Goal: Information Seeking & Learning: Learn about a topic

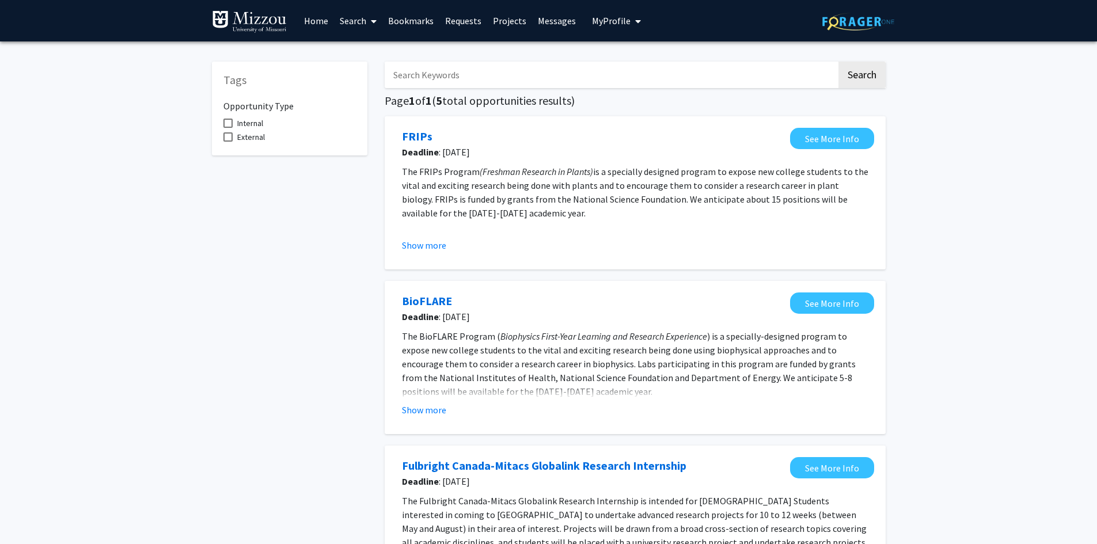
click at [500, 20] on link "Projects" at bounding box center [509, 21] width 45 height 40
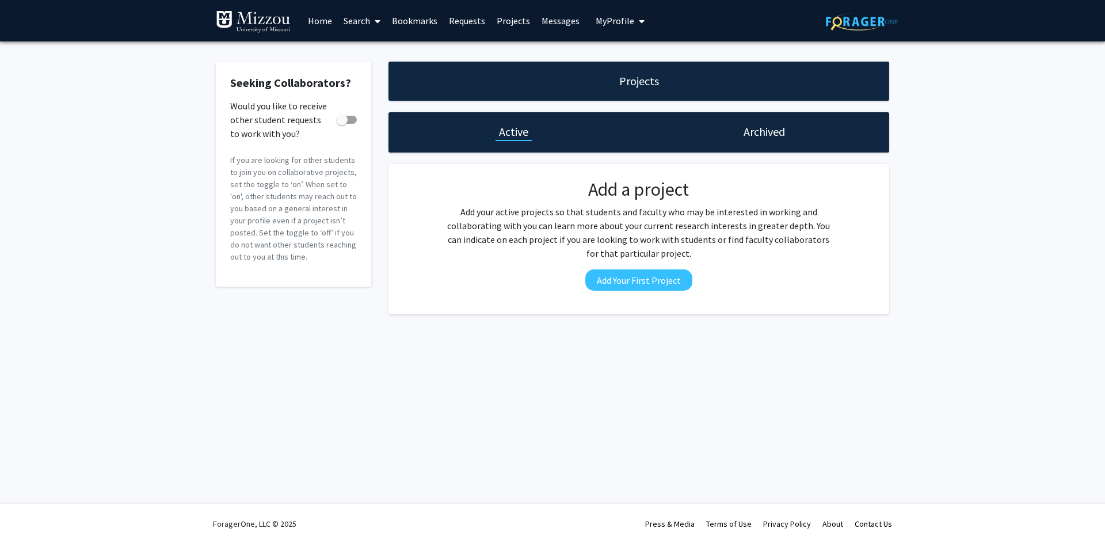
click at [321, 16] on link "Home" at bounding box center [320, 21] width 36 height 40
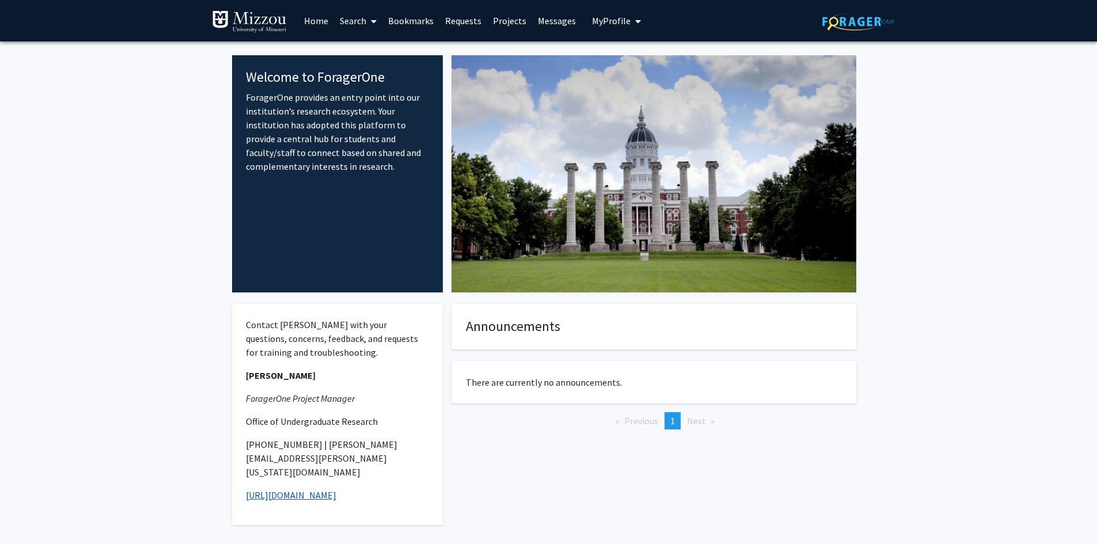
click at [295, 489] on link "[URL][DOMAIN_NAME]" at bounding box center [291, 495] width 90 height 12
click at [319, 18] on link "Home" at bounding box center [316, 21] width 36 height 40
click at [368, 26] on span at bounding box center [371, 21] width 10 height 40
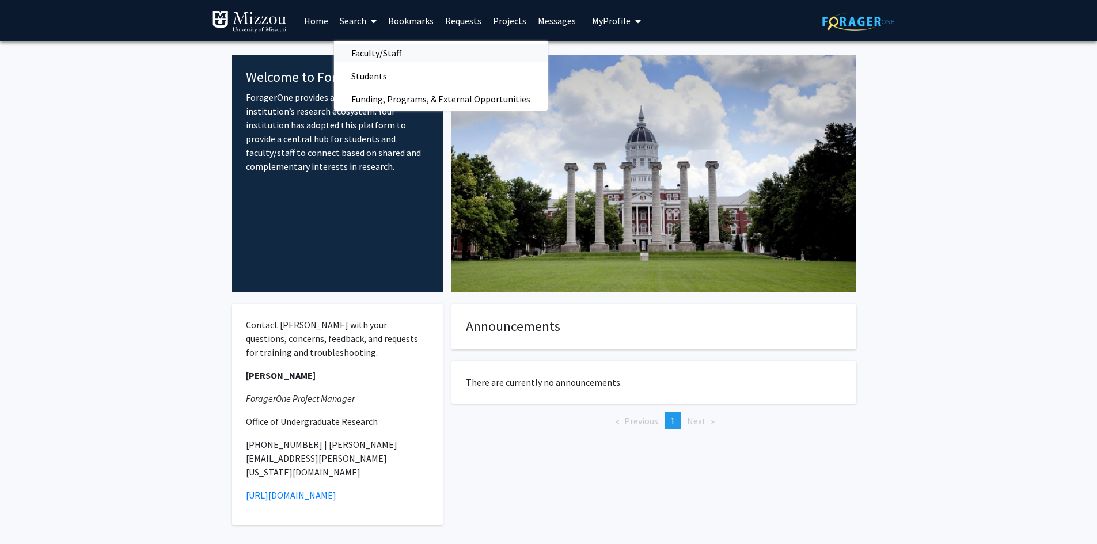
click at [404, 52] on span "Faculty/Staff" at bounding box center [376, 52] width 85 height 23
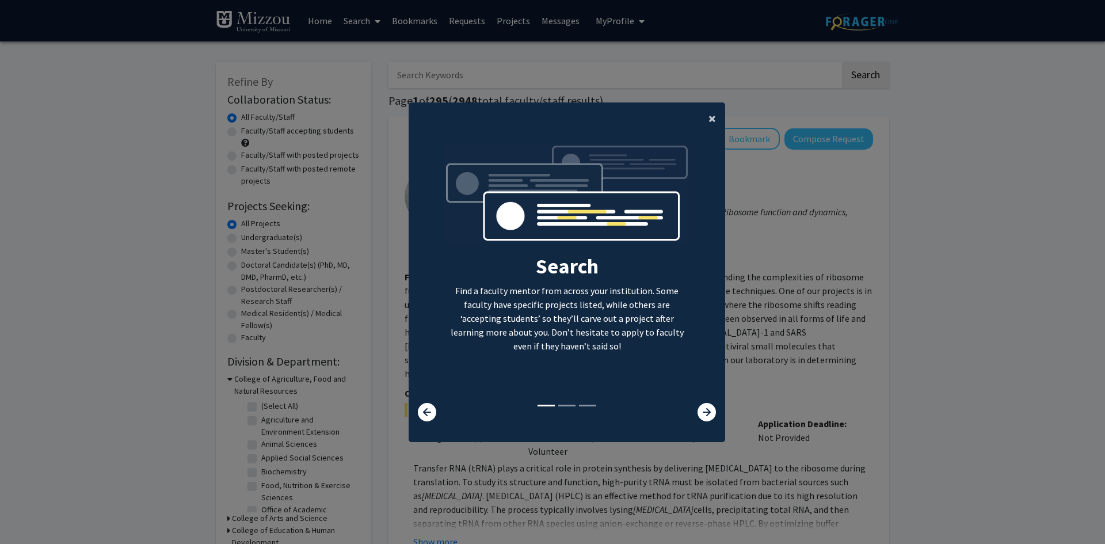
click at [709, 117] on span "×" at bounding box center [712, 118] width 7 height 18
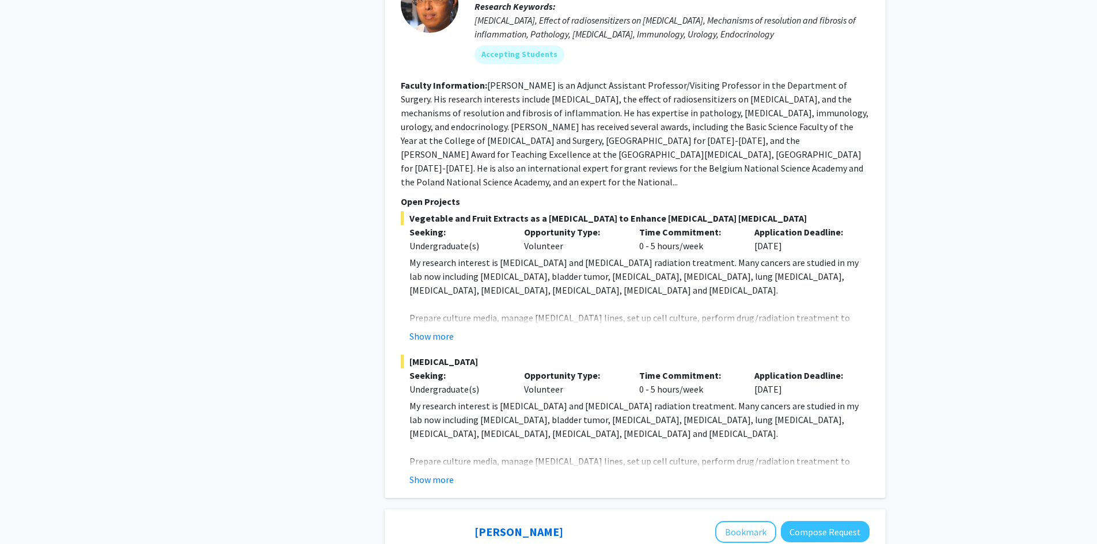
scroll to position [2590, 0]
click at [424, 329] on button "Show more" at bounding box center [431, 336] width 44 height 14
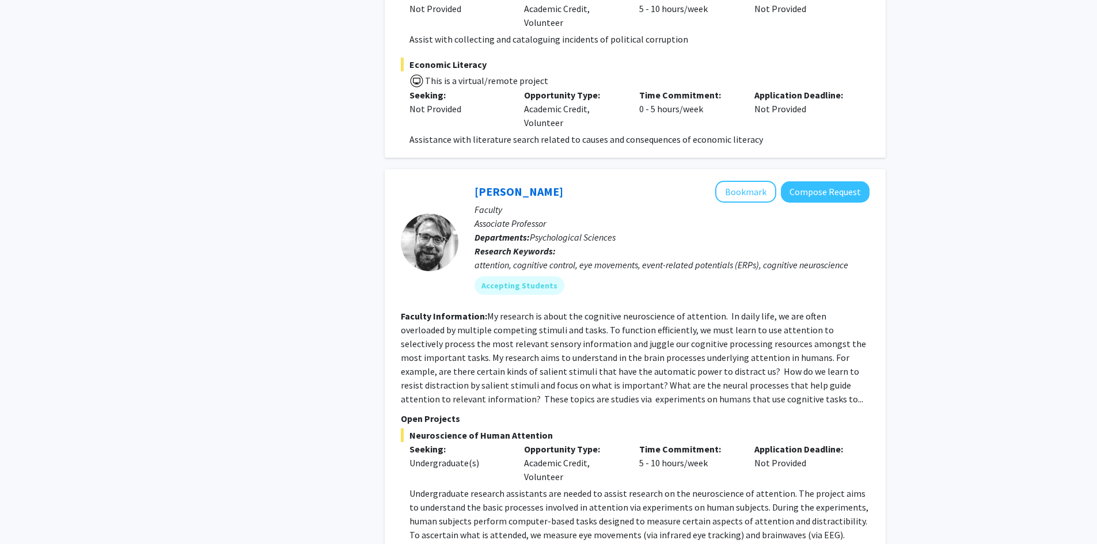
scroll to position [4893, 0]
click at [755, 181] on button "Bookmark" at bounding box center [745, 192] width 61 height 22
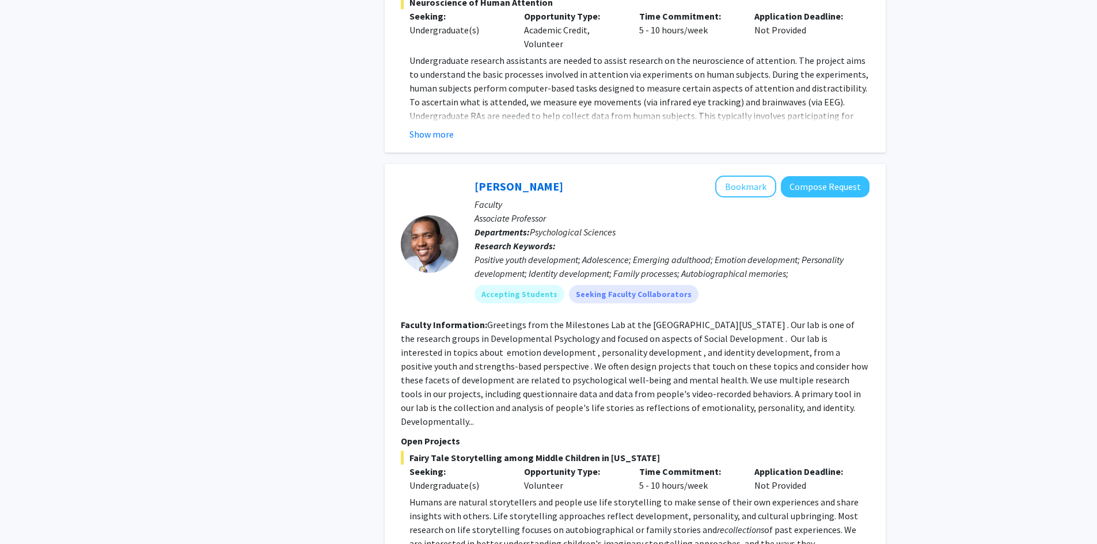
scroll to position [5353, 0]
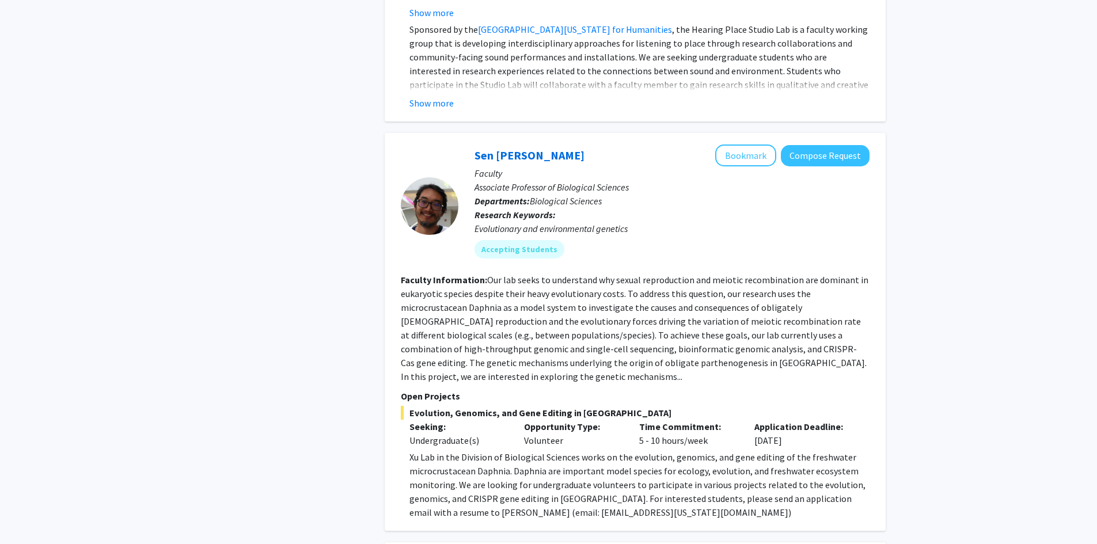
scroll to position [863, 0]
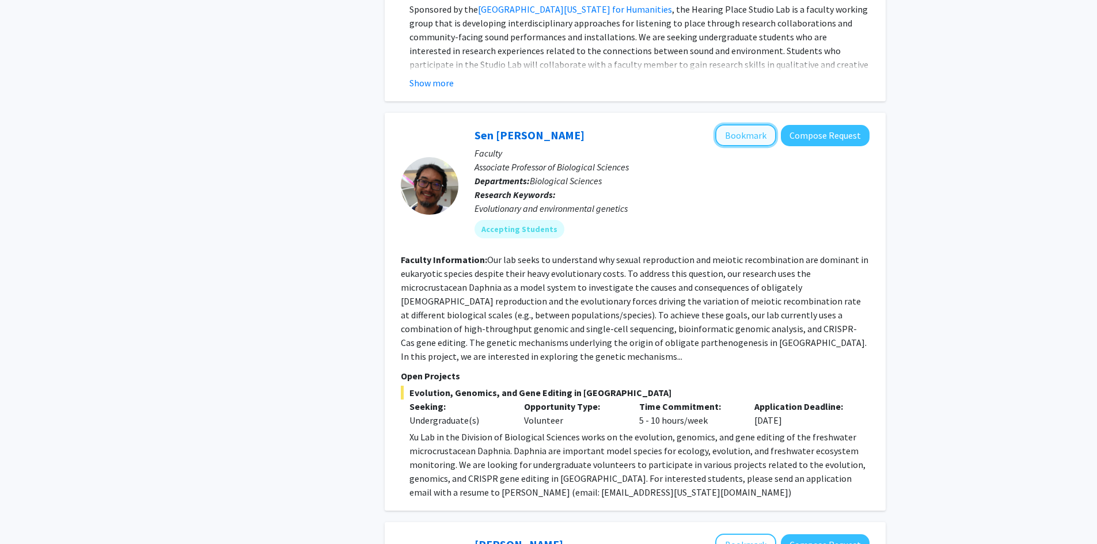
click at [737, 124] on button "Bookmark" at bounding box center [745, 135] width 61 height 22
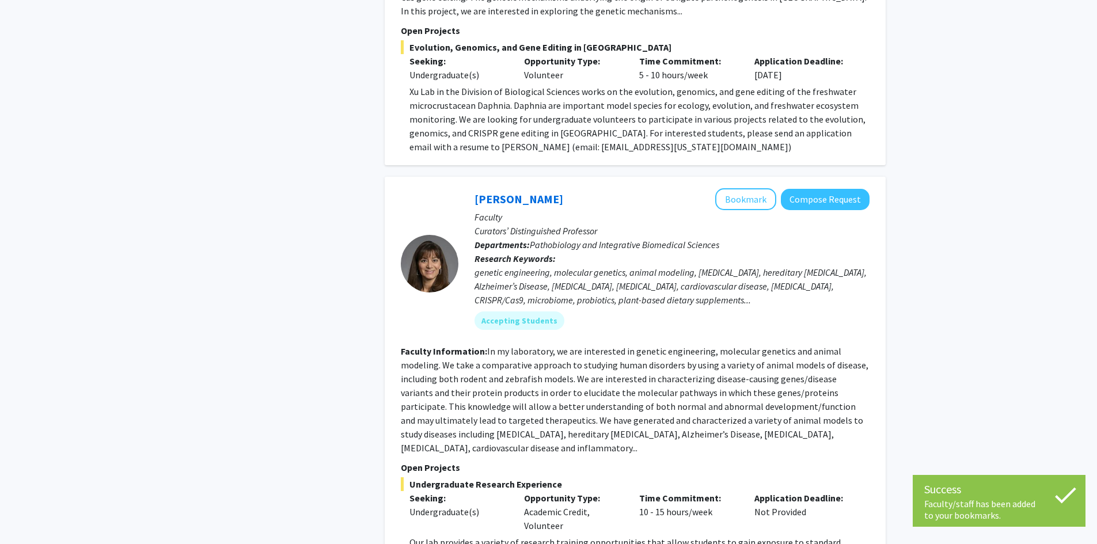
scroll to position [1266, 0]
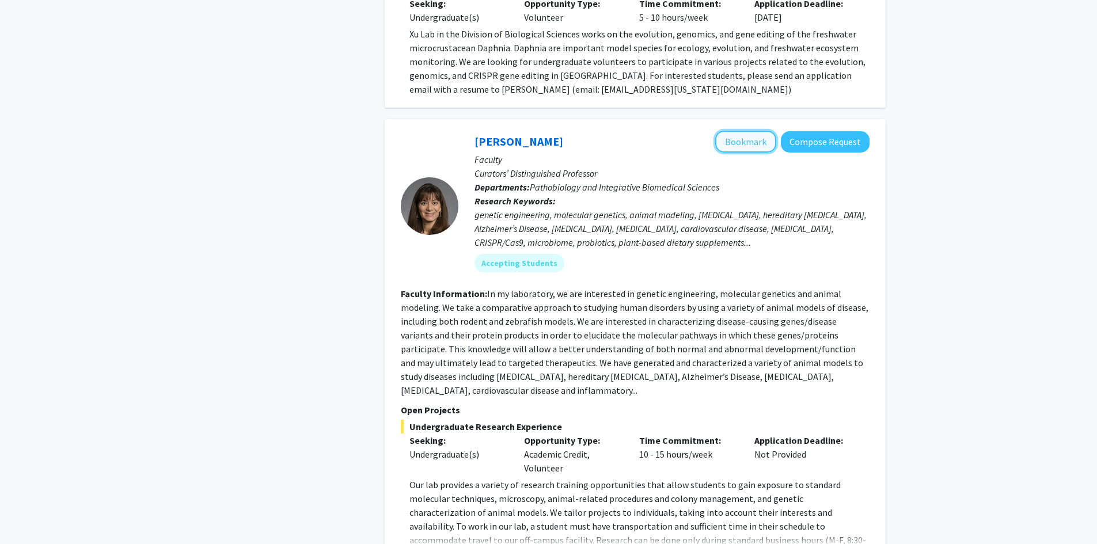
click at [735, 131] on button "Bookmark" at bounding box center [745, 142] width 61 height 22
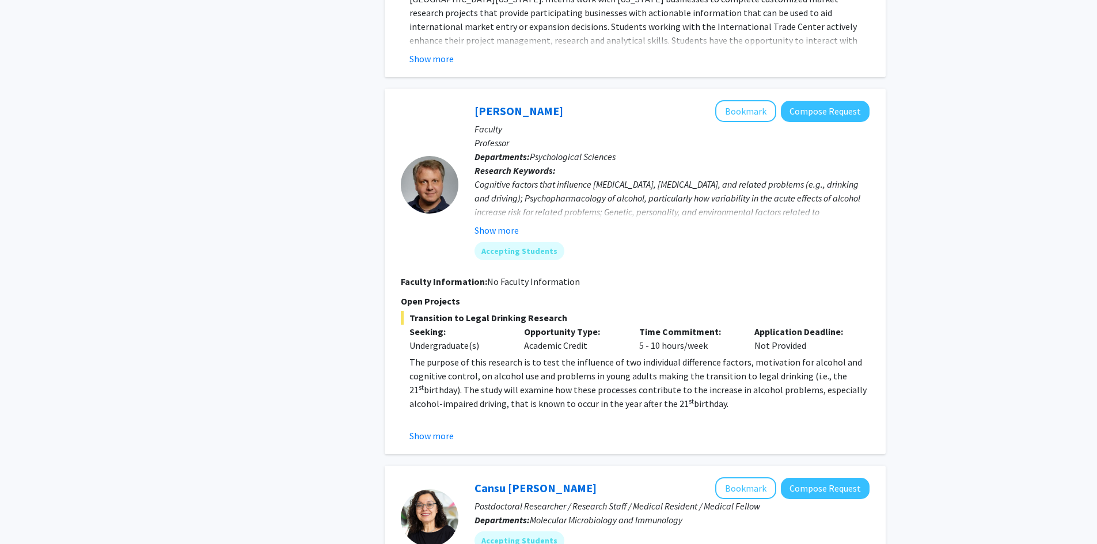
scroll to position [2187, 0]
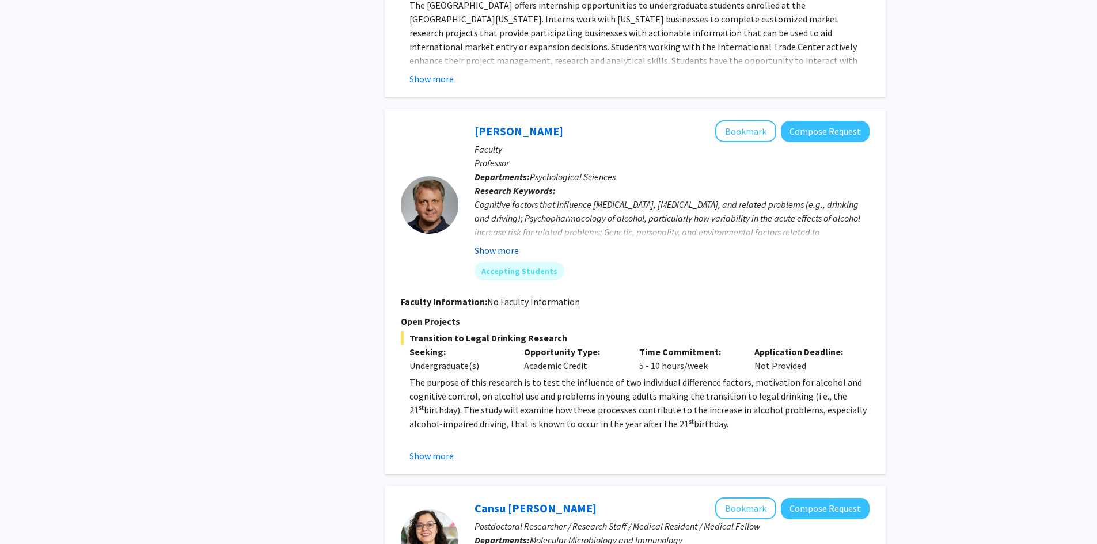
click at [496, 243] on button "Show more" at bounding box center [496, 250] width 44 height 14
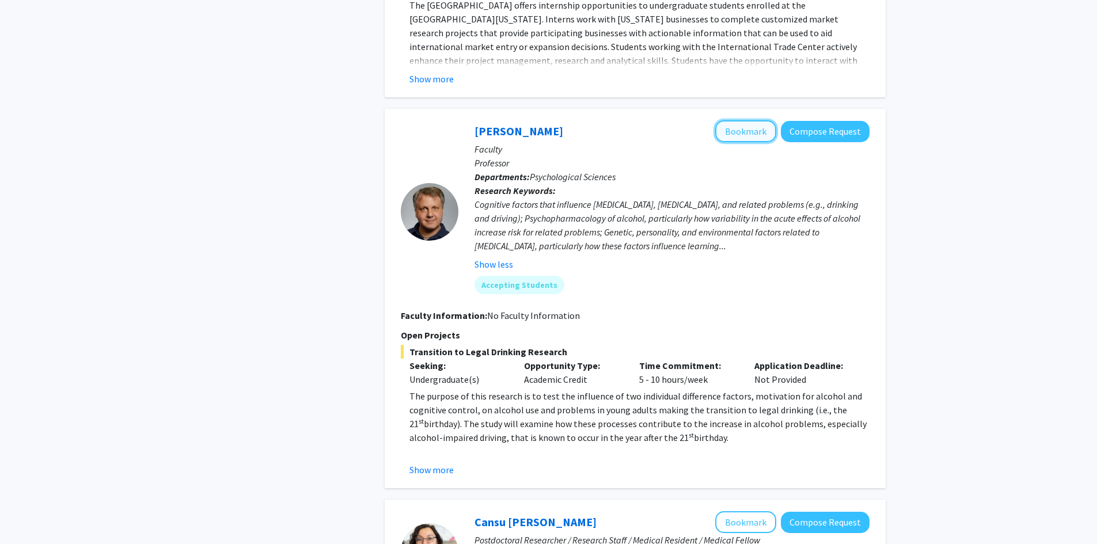
click at [744, 120] on button "Bookmark" at bounding box center [745, 131] width 61 height 22
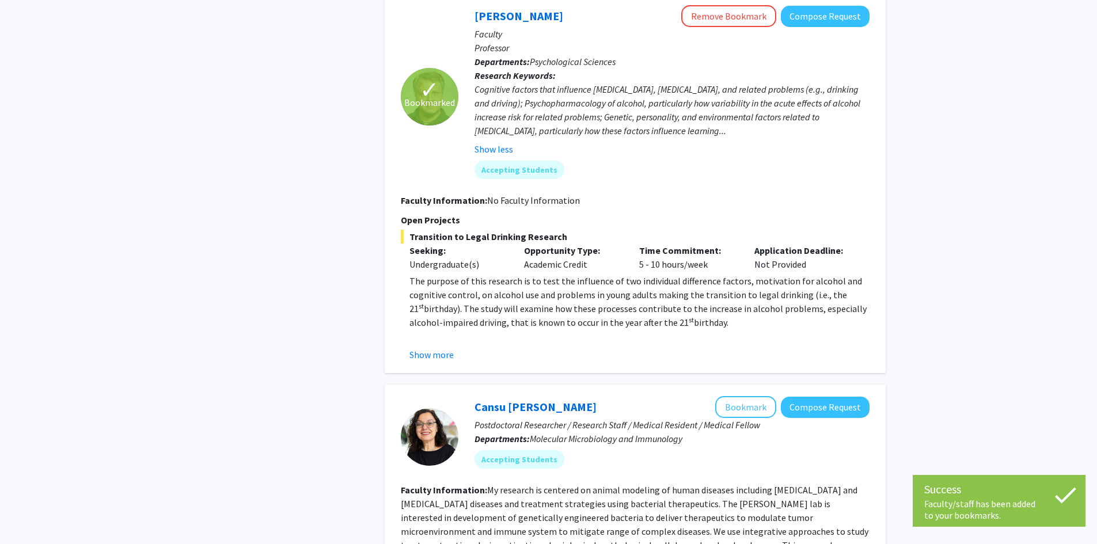
scroll to position [2533, 0]
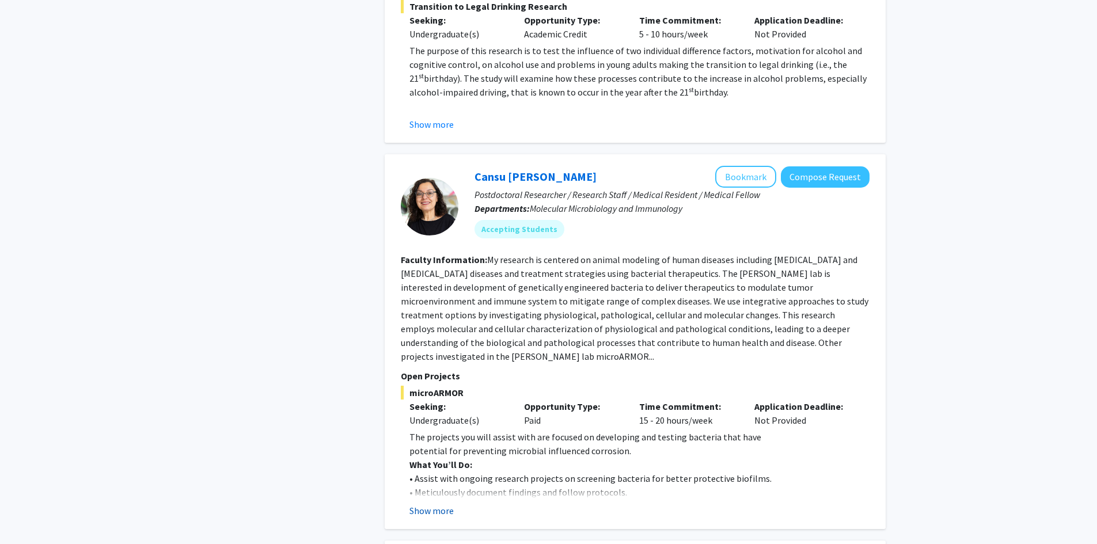
click at [447, 504] on button "Show more" at bounding box center [431, 511] width 44 height 14
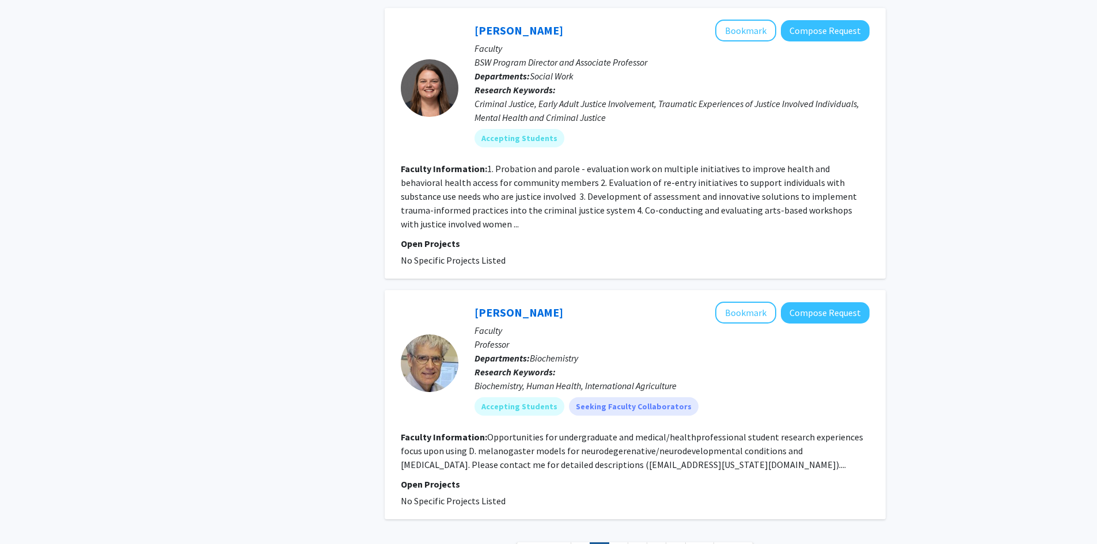
scroll to position [3547, 0]
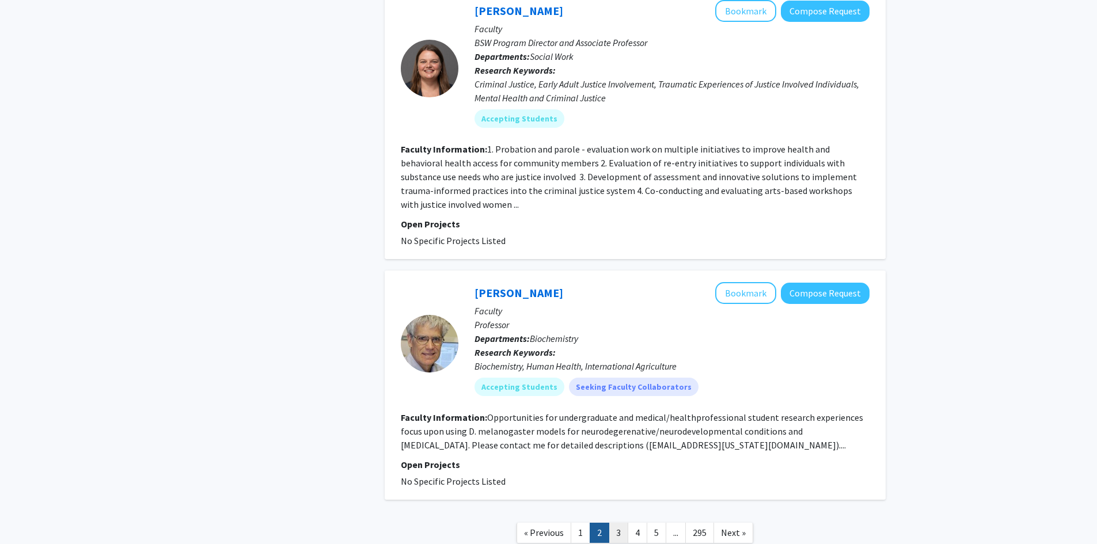
click at [618, 523] on link "3" at bounding box center [618, 533] width 20 height 20
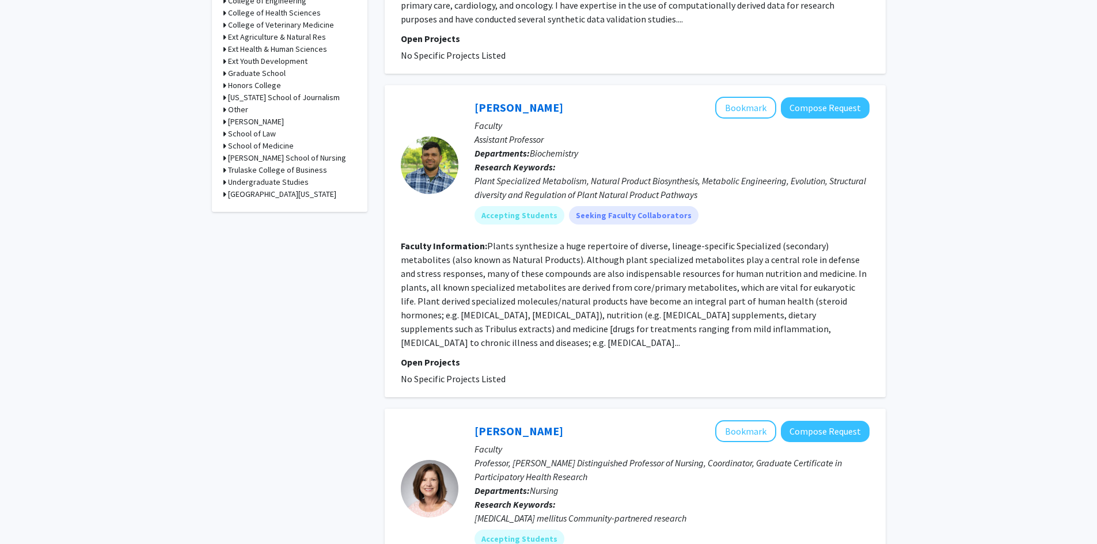
scroll to position [576, 0]
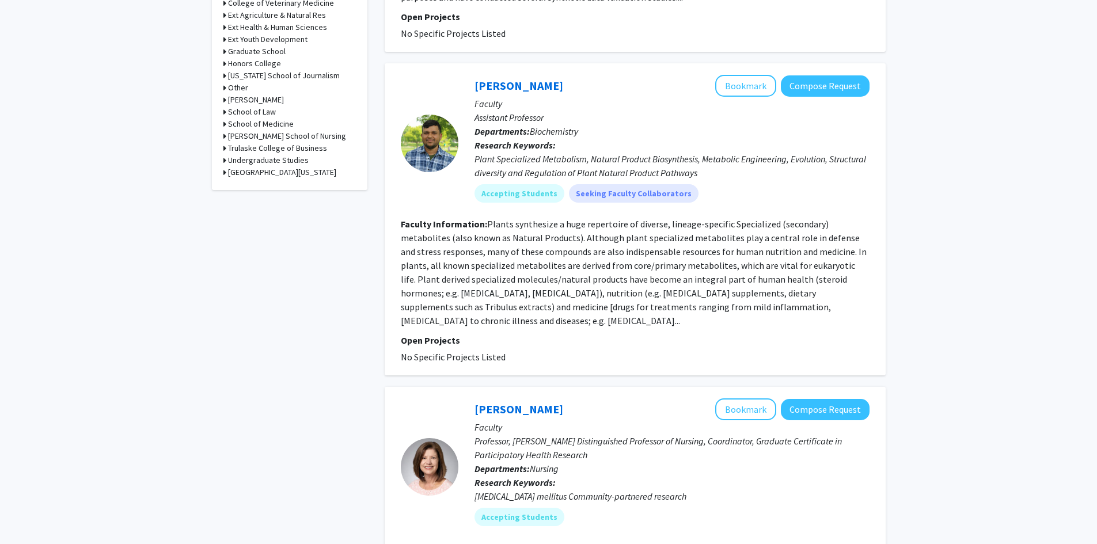
click at [858, 308] on fg-read-more "Plants synthesize a huge repertoire of diverse, lineage-specific Specialized (s…" at bounding box center [634, 272] width 466 height 108
click at [731, 81] on button "Bookmark" at bounding box center [745, 86] width 61 height 22
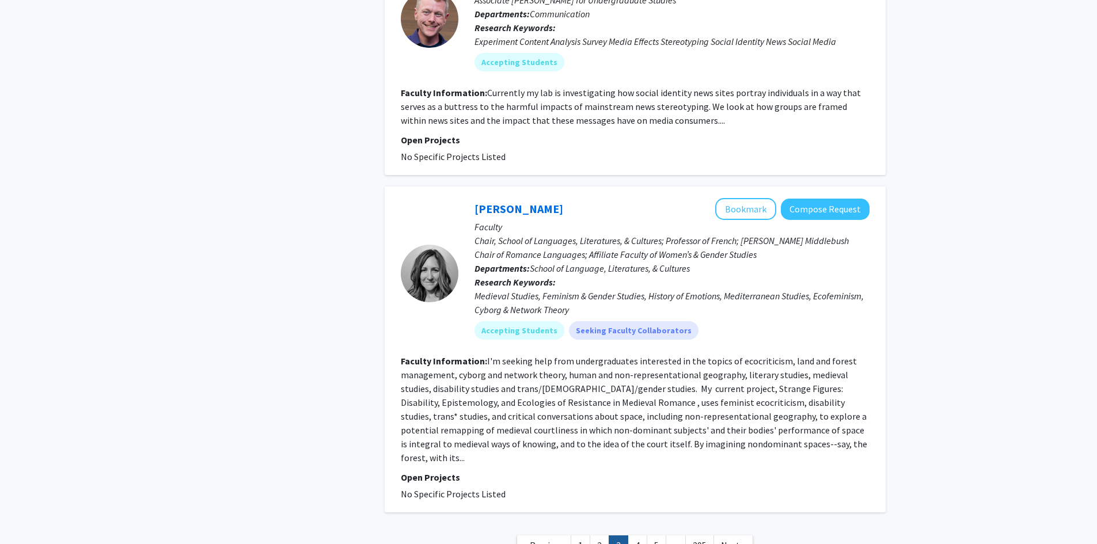
scroll to position [2357, 0]
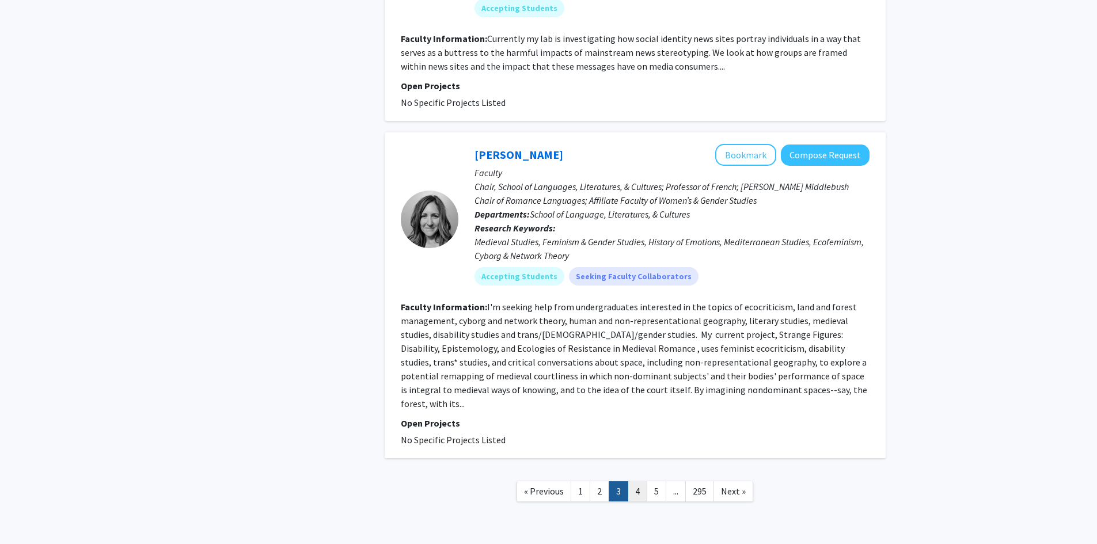
click at [638, 481] on link "4" at bounding box center [637, 491] width 20 height 20
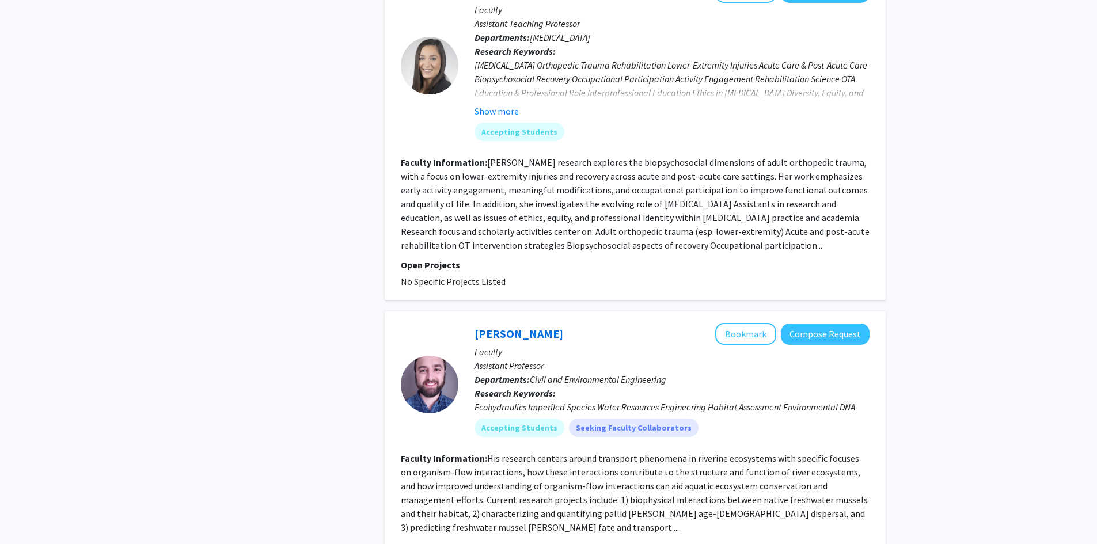
scroll to position [2590, 0]
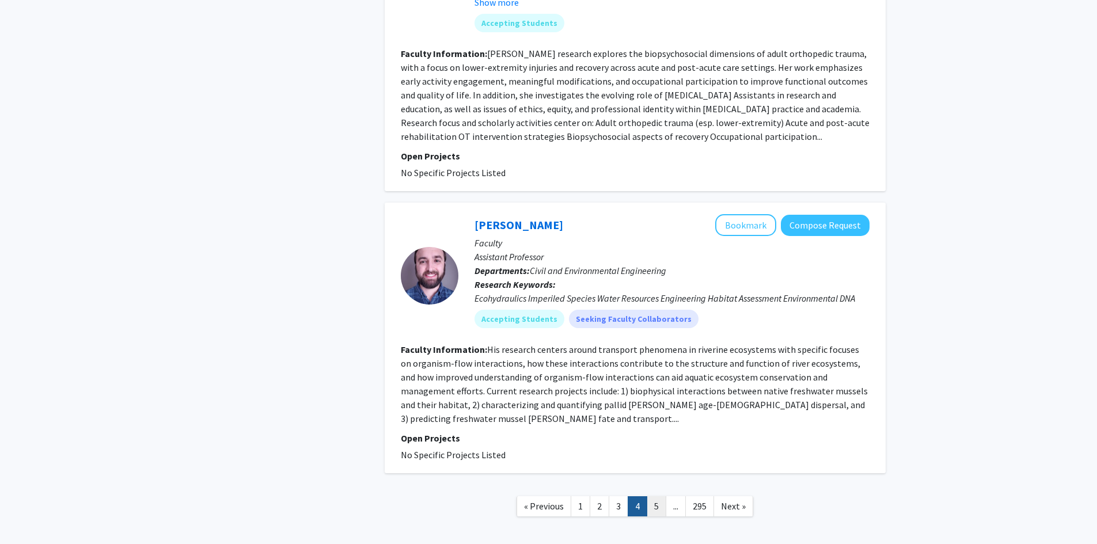
click at [661, 496] on link "5" at bounding box center [656, 506] width 20 height 20
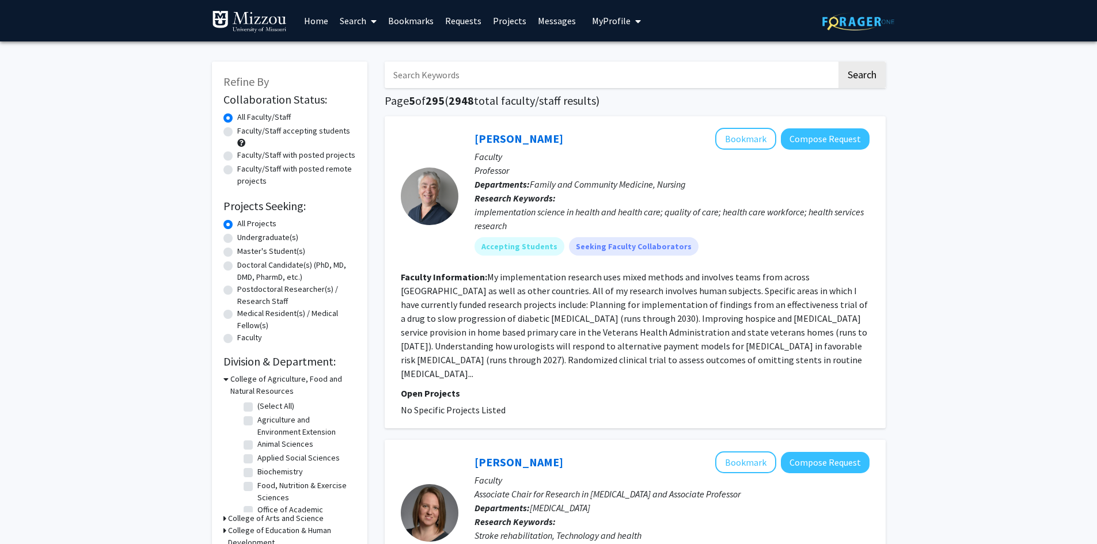
click at [237, 131] on label "Faculty/Staff accepting students" at bounding box center [293, 131] width 113 height 12
click at [237, 131] on input "Faculty/Staff accepting students" at bounding box center [240, 128] width 7 height 7
radio input "true"
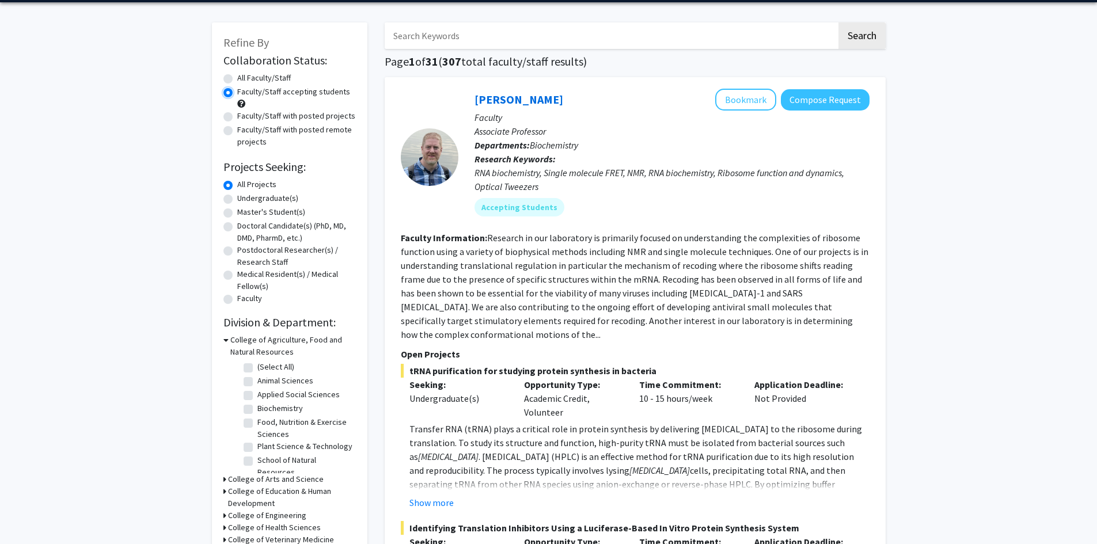
scroll to position [58, 0]
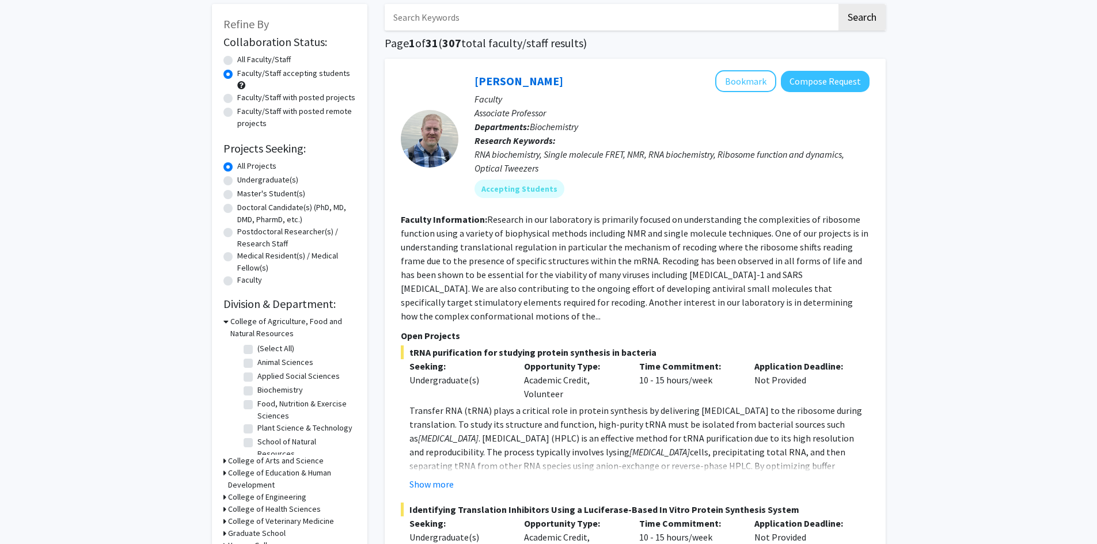
click at [237, 179] on label "Undergraduate(s)" at bounding box center [267, 180] width 61 height 12
click at [237, 179] on input "Undergraduate(s)" at bounding box center [240, 177] width 7 height 7
radio input "true"
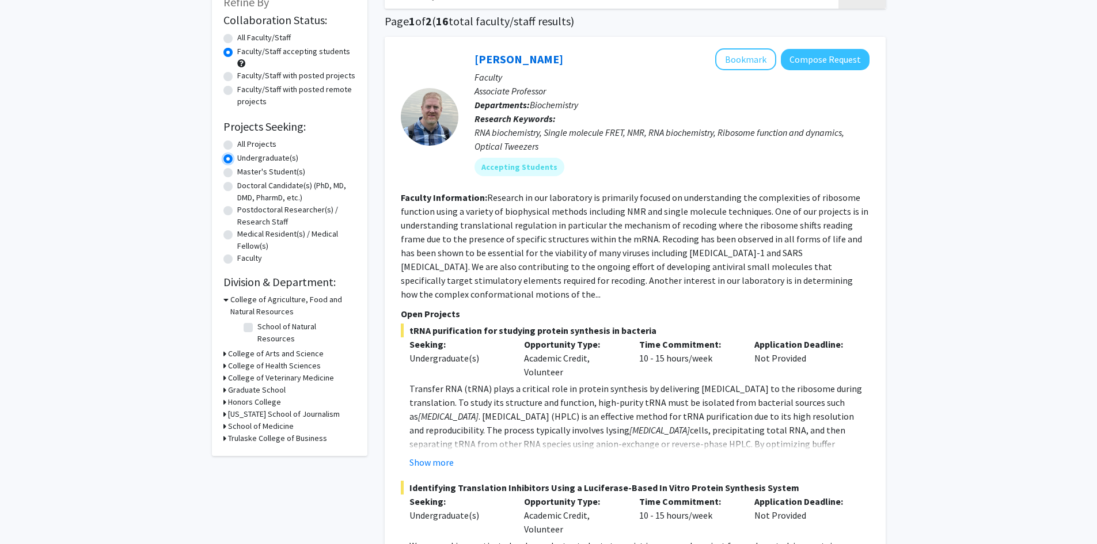
scroll to position [403, 0]
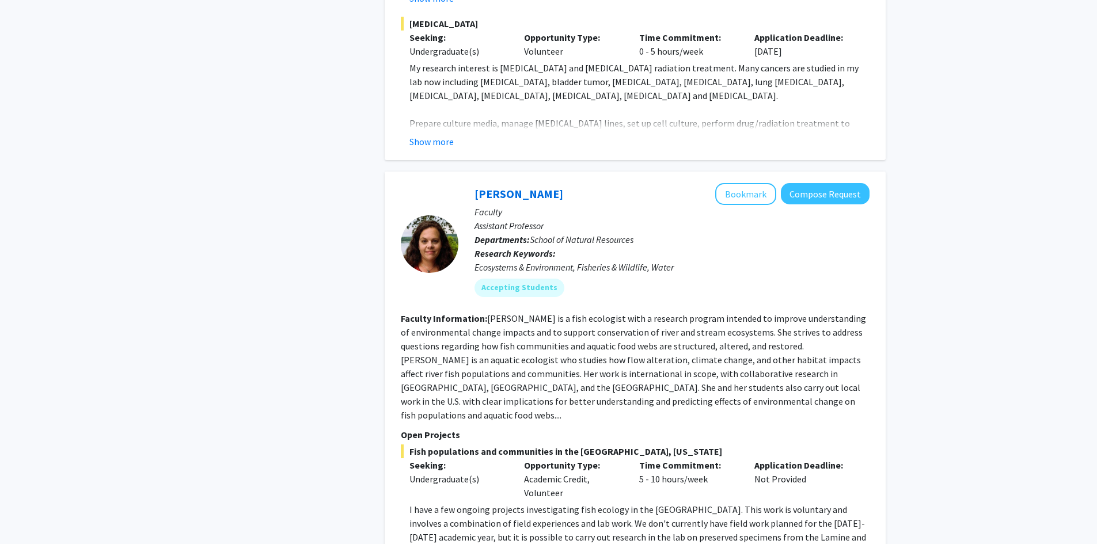
scroll to position [5088, 0]
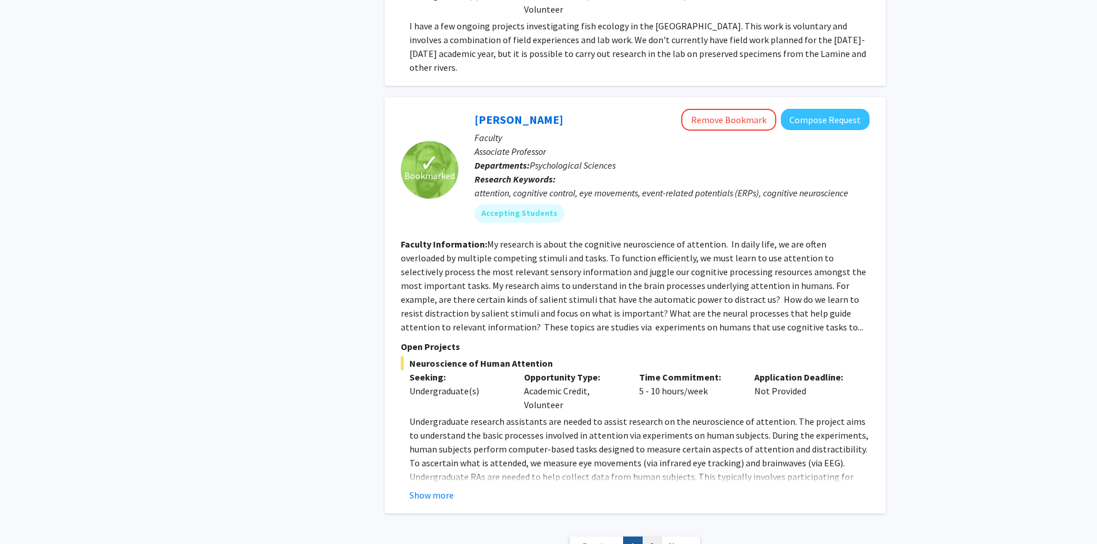
click at [651, 536] on link "2" at bounding box center [652, 546] width 20 height 20
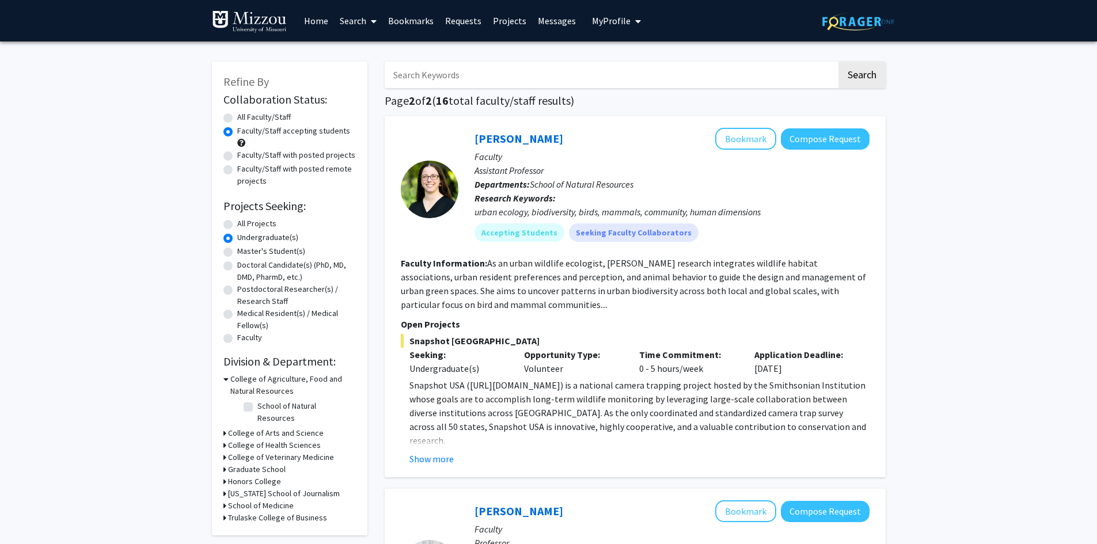
click at [419, 18] on link "Bookmarks" at bounding box center [410, 21] width 57 height 40
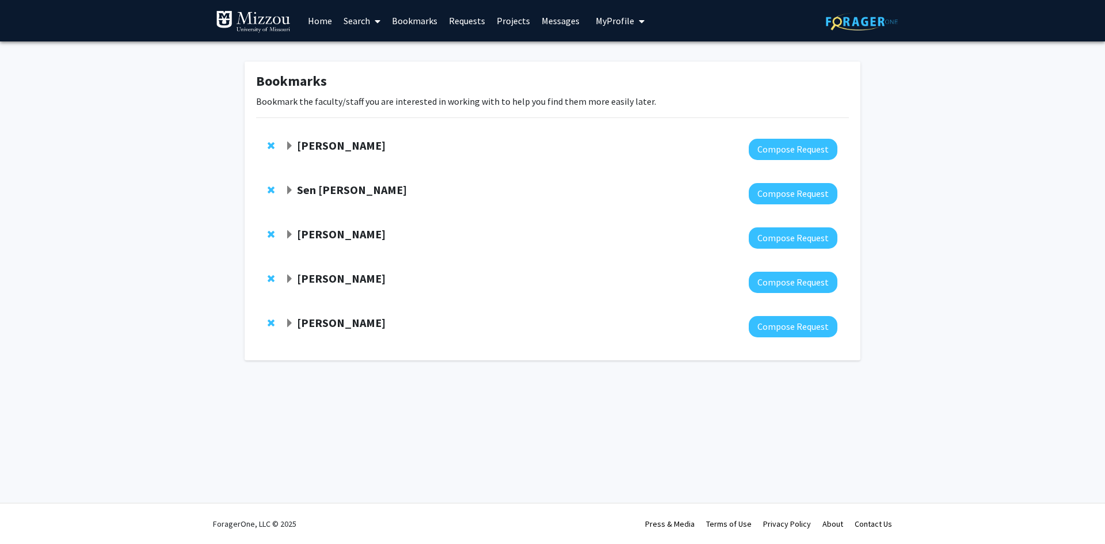
click at [288, 142] on span "Expand Nicholas Gaspelin Bookmark" at bounding box center [289, 146] width 9 height 9
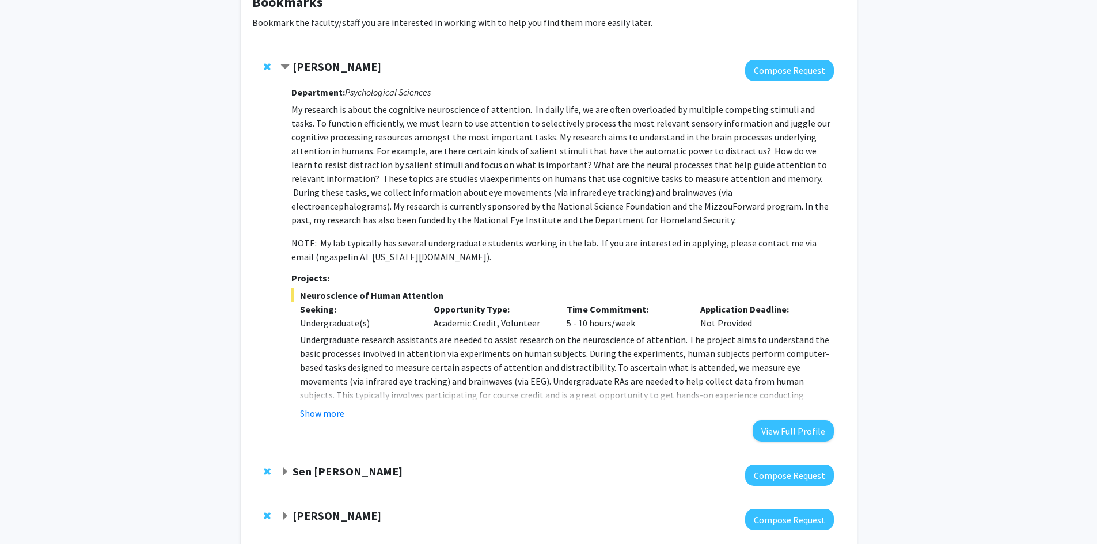
scroll to position [115, 0]
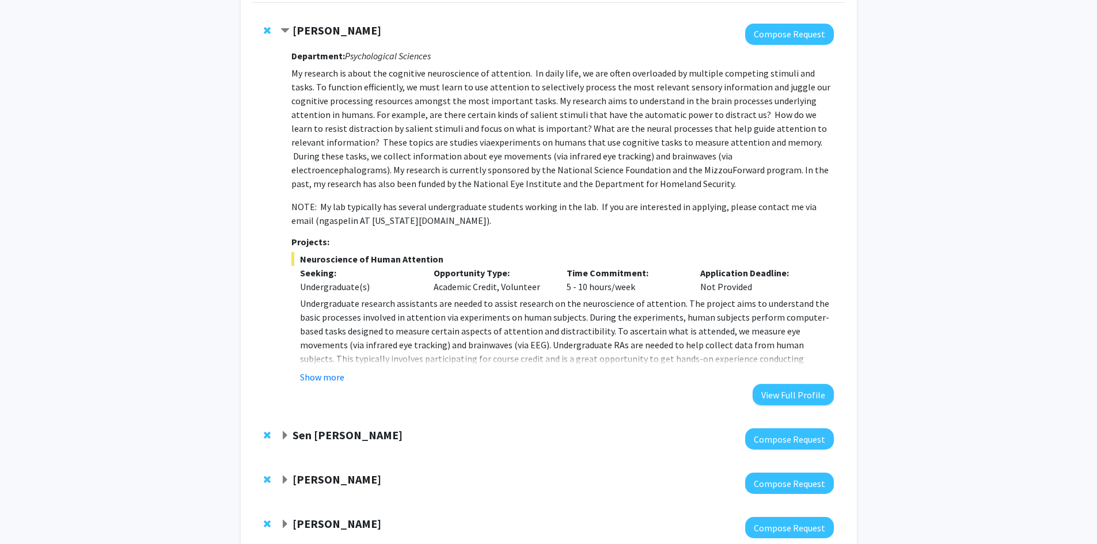
click at [294, 33] on strong "[PERSON_NAME]" at bounding box center [336, 30] width 89 height 14
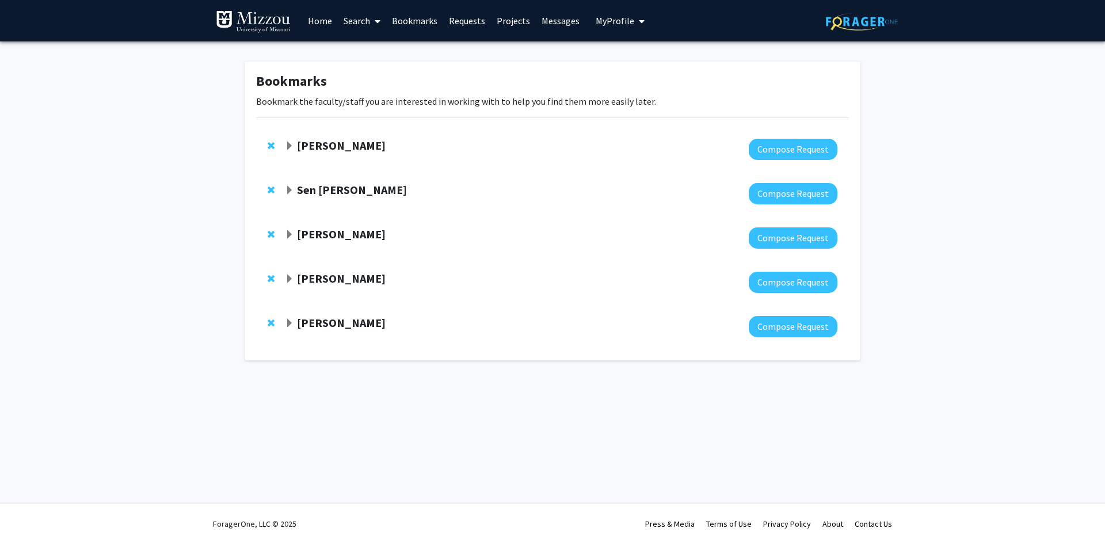
click at [297, 191] on strong "Sen [PERSON_NAME]" at bounding box center [352, 189] width 110 height 14
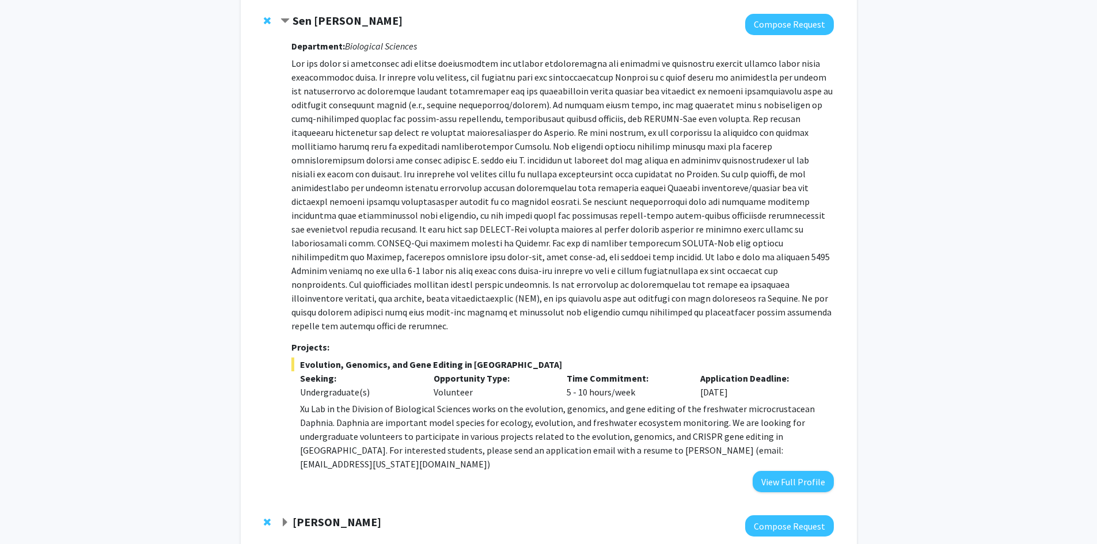
scroll to position [173, 0]
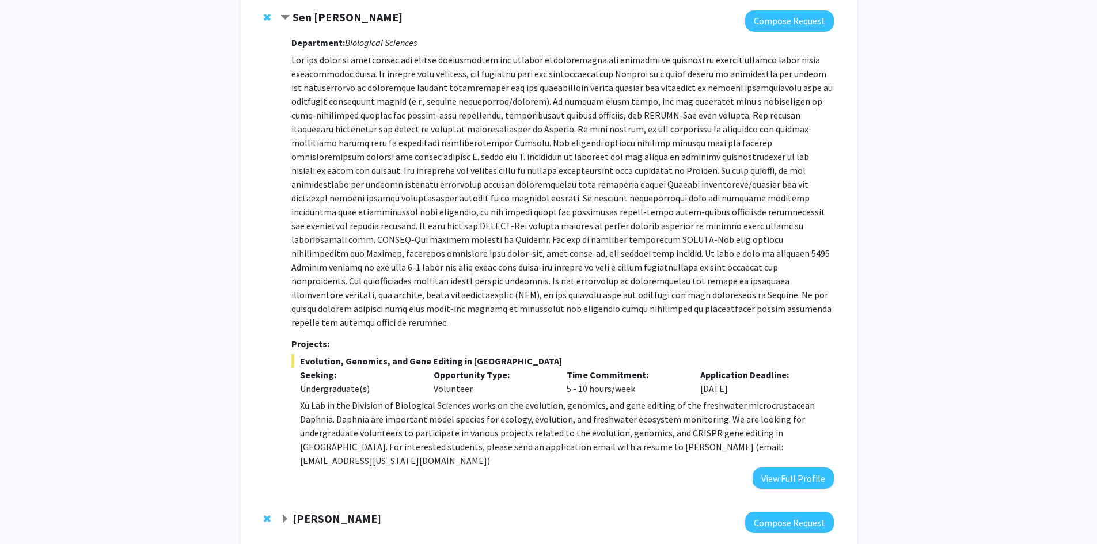
click at [286, 21] on span "Contract Sen Xu Bookmark" at bounding box center [284, 17] width 9 height 9
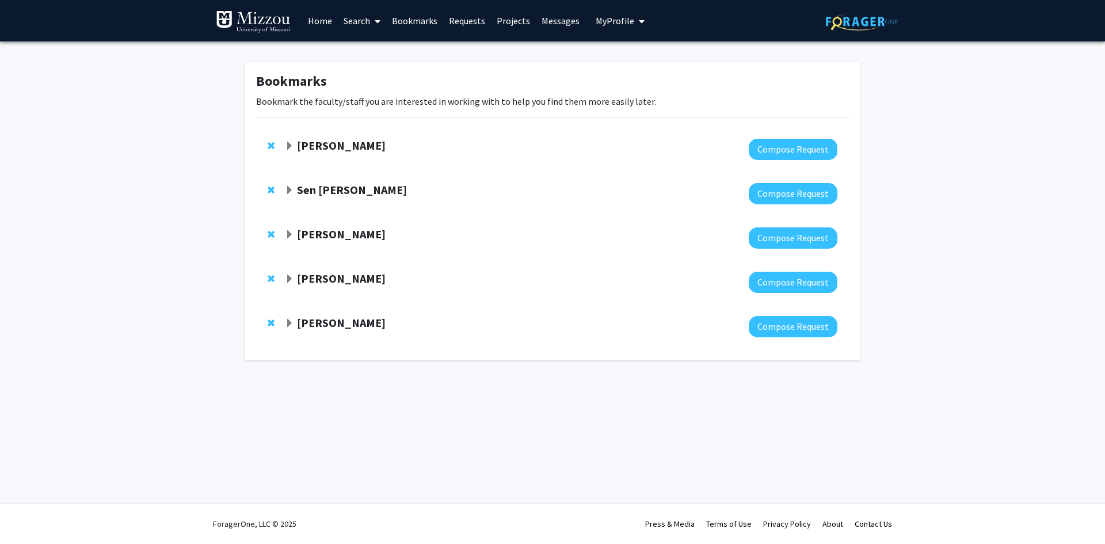
click at [292, 232] on span "Expand Elizabeth Bryda Bookmark" at bounding box center [289, 234] width 9 height 9
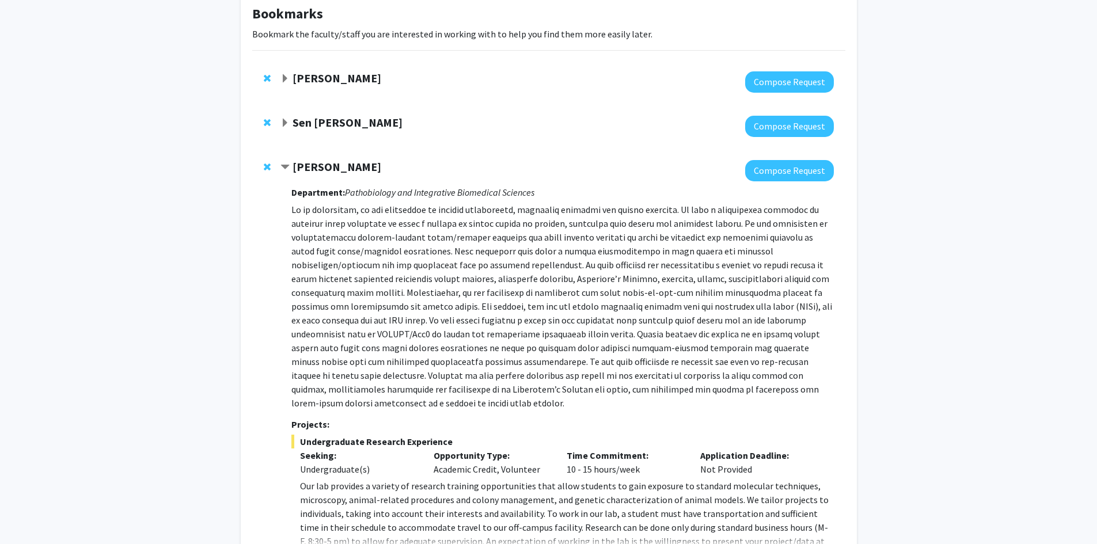
scroll to position [173, 0]
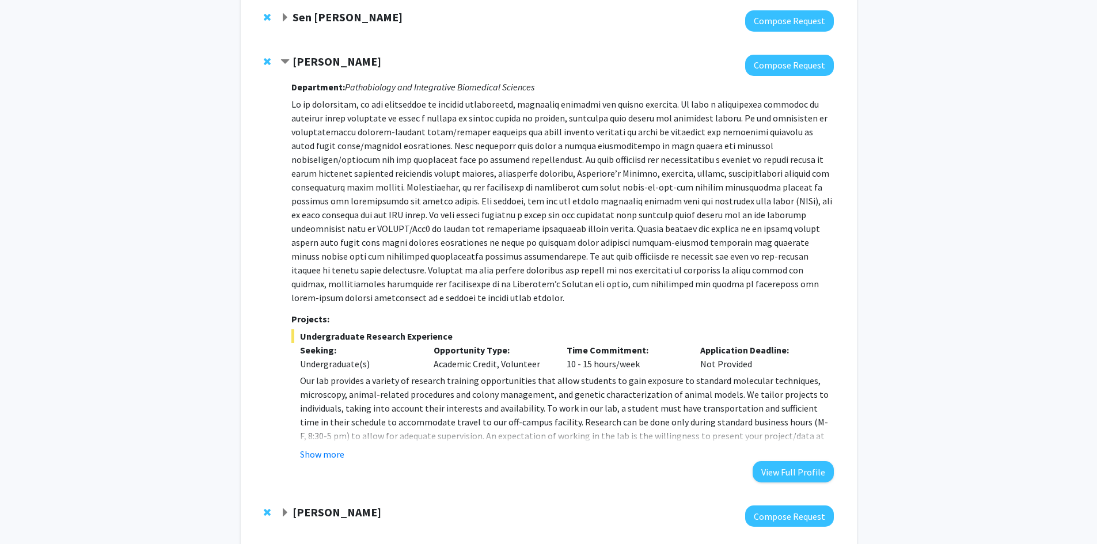
click at [286, 52] on div "[PERSON_NAME] Compose Request Department: Pathobiology and Integrative Biomedic…" at bounding box center [548, 268] width 593 height 451
click at [283, 58] on span "Contract Elizabeth Bryda Bookmark" at bounding box center [284, 62] width 9 height 9
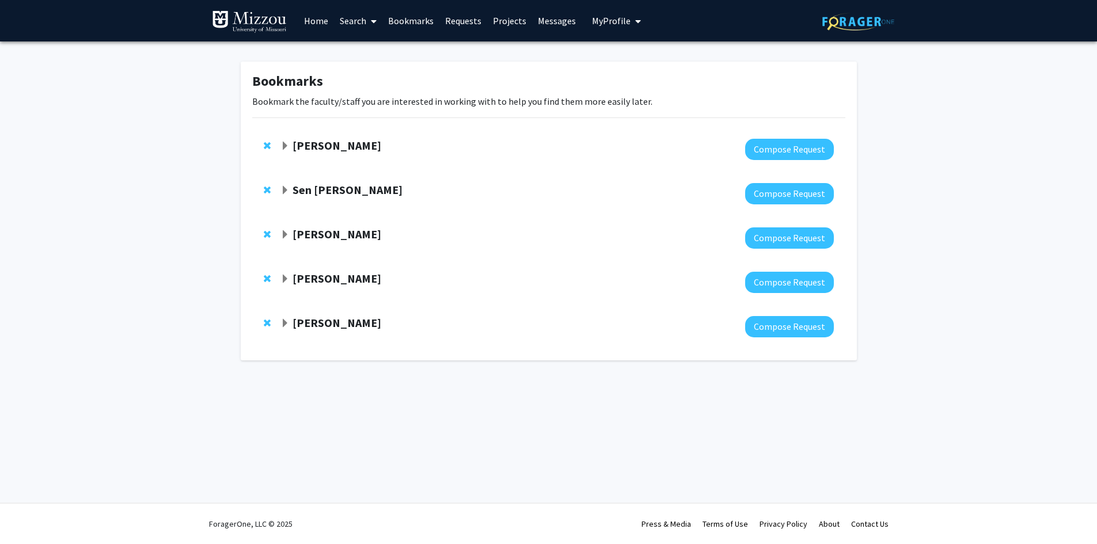
scroll to position [0, 0]
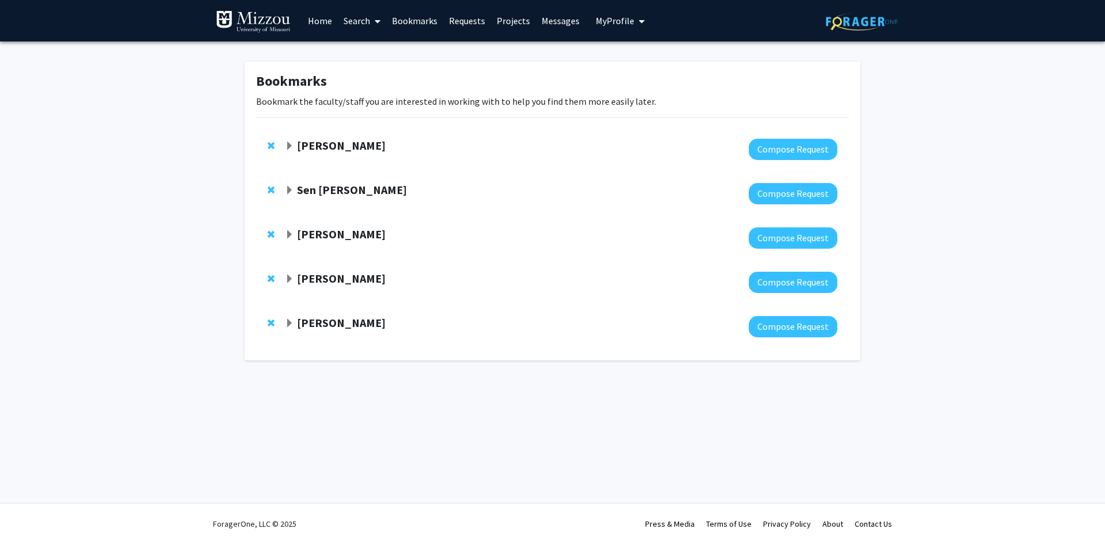
click at [305, 274] on strong "[PERSON_NAME]" at bounding box center [341, 278] width 89 height 14
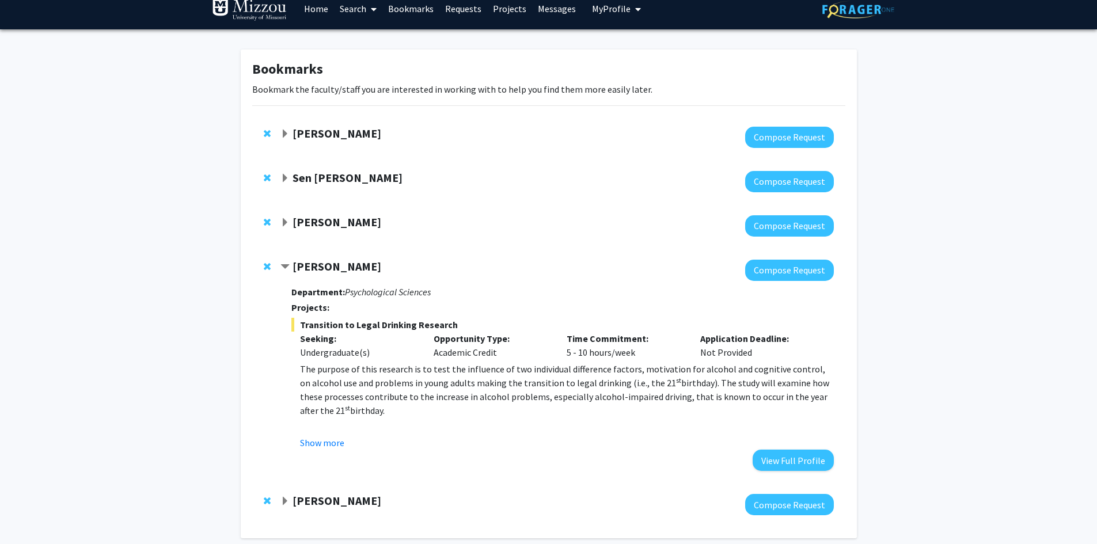
scroll to position [67, 0]
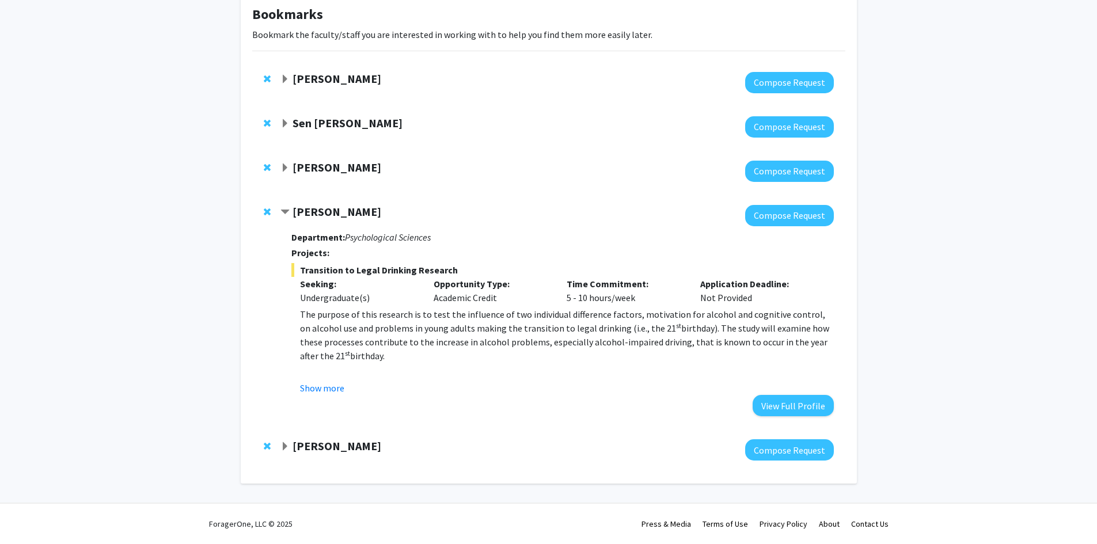
click at [289, 205] on div "[PERSON_NAME]" at bounding box center [404, 212] width 249 height 14
click at [283, 209] on span "Contract Denis McCarthy Bookmark" at bounding box center [284, 212] width 9 height 9
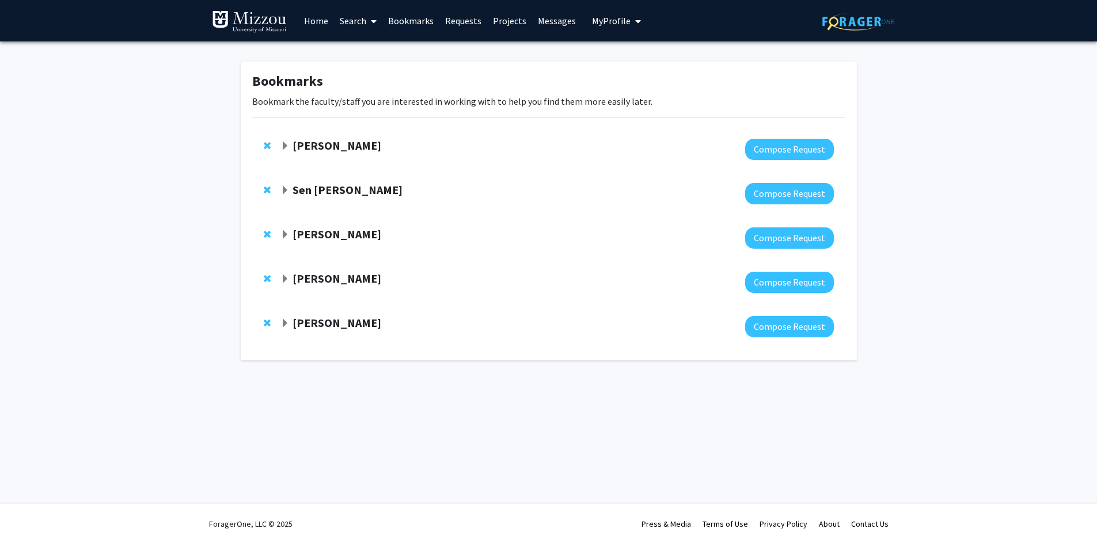
scroll to position [0, 0]
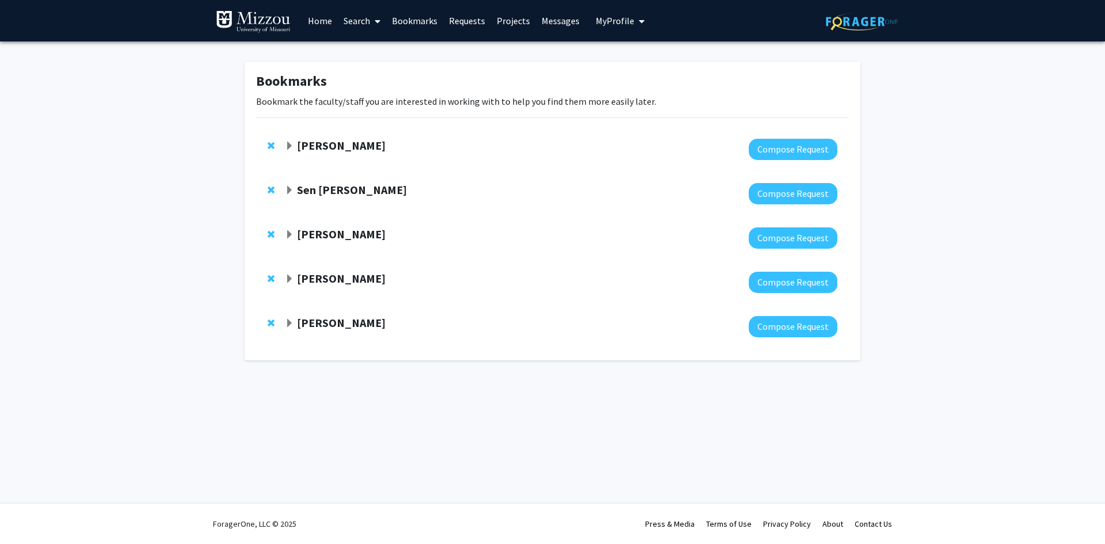
click at [292, 317] on div "[PERSON_NAME]" at bounding box center [409, 323] width 249 height 14
click at [292, 322] on span "Expand Prashant Sonawane Bookmark" at bounding box center [289, 323] width 9 height 9
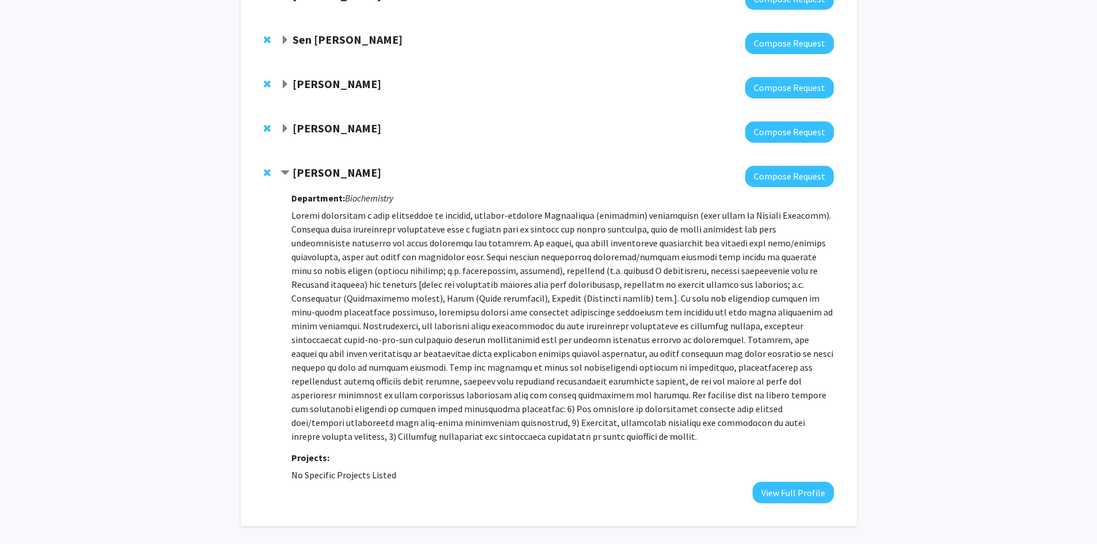
scroll to position [179, 0]
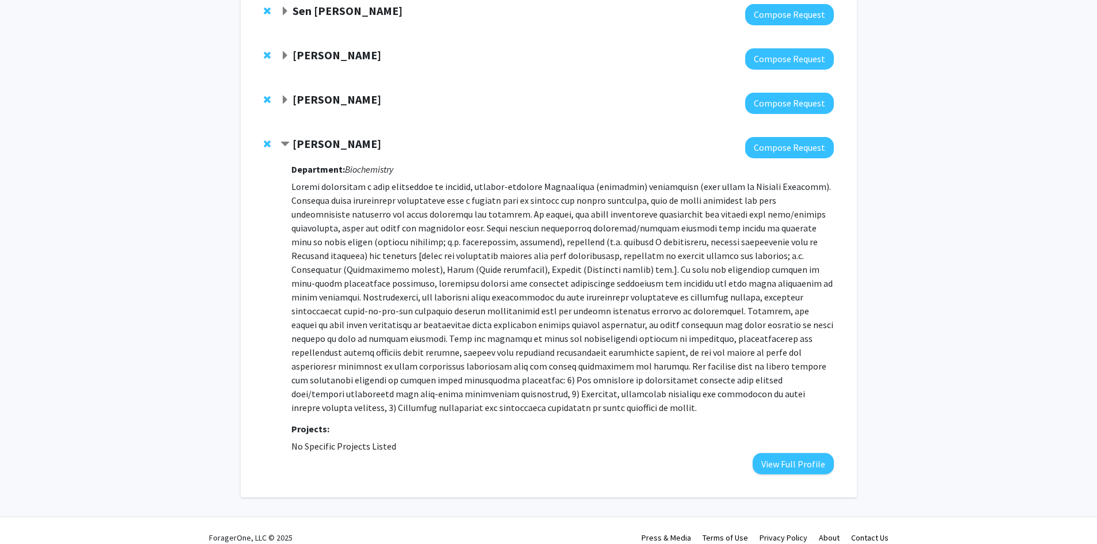
click at [288, 145] on span "Contract Prashant Sonawane Bookmark" at bounding box center [284, 144] width 9 height 9
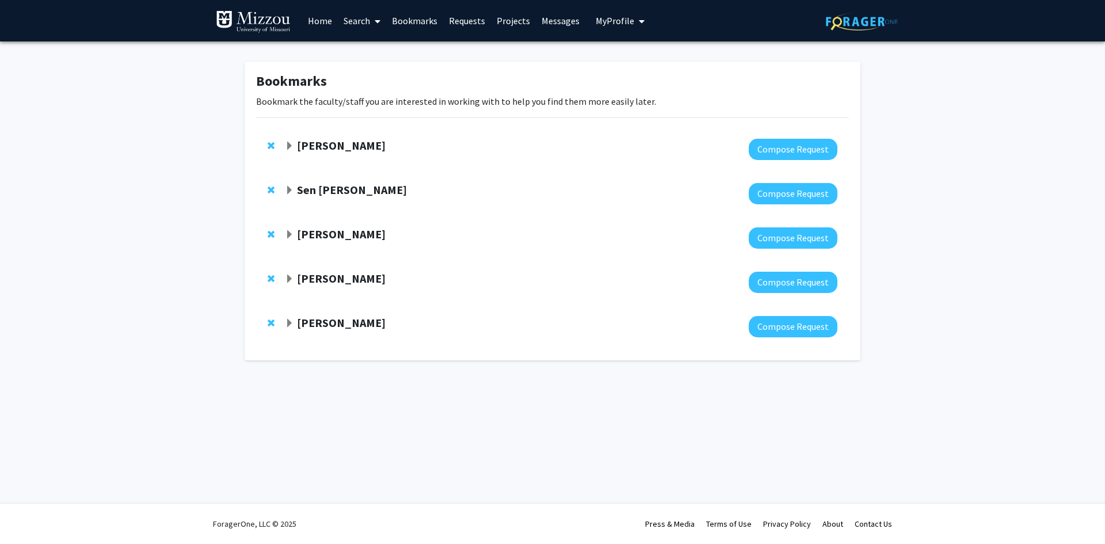
click at [298, 277] on strong "[PERSON_NAME]" at bounding box center [341, 278] width 89 height 14
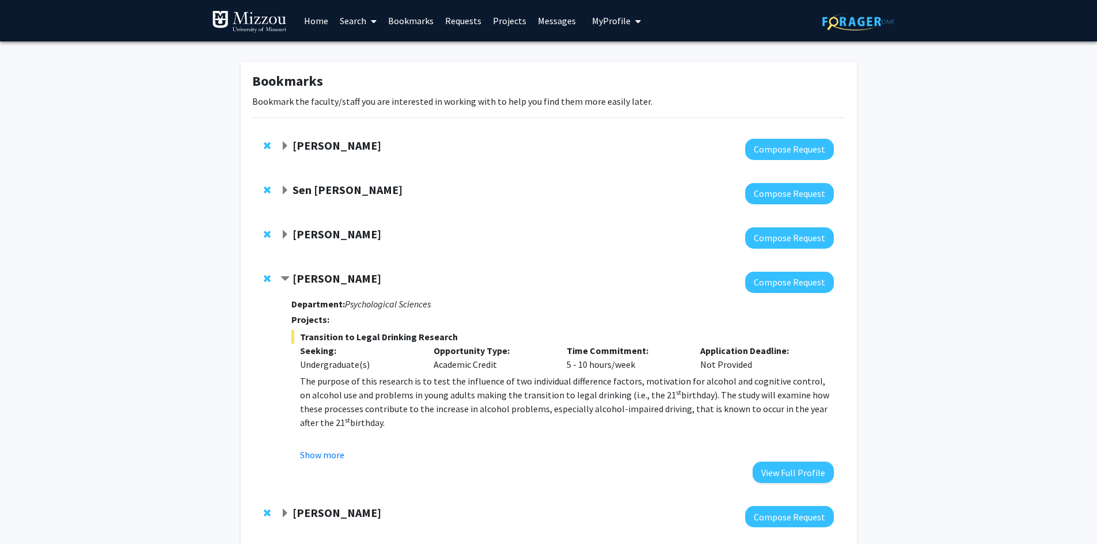
click at [298, 277] on strong "[PERSON_NAME]" at bounding box center [336, 278] width 89 height 14
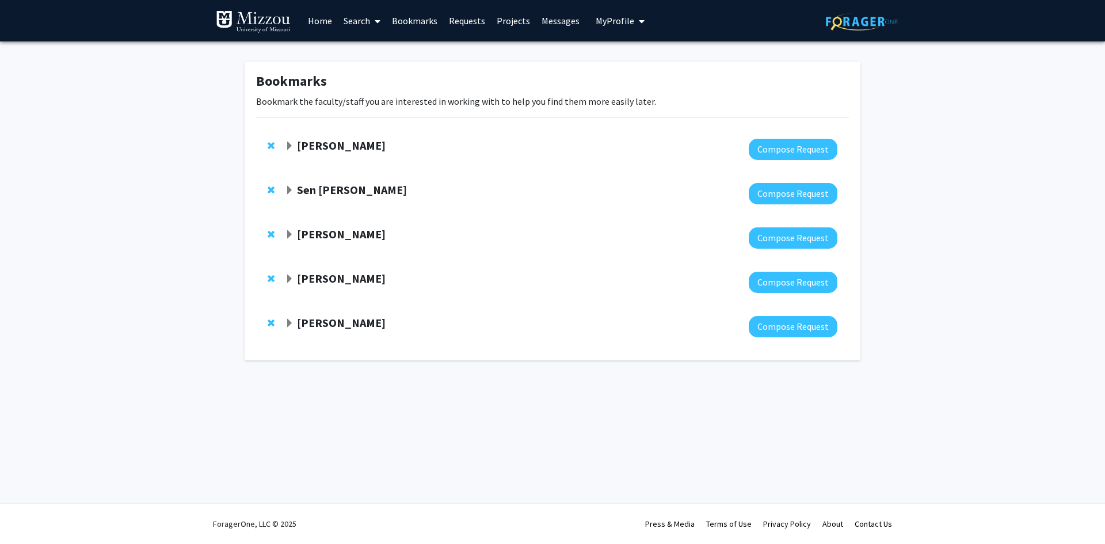
click at [300, 235] on strong "[PERSON_NAME]" at bounding box center [341, 234] width 89 height 14
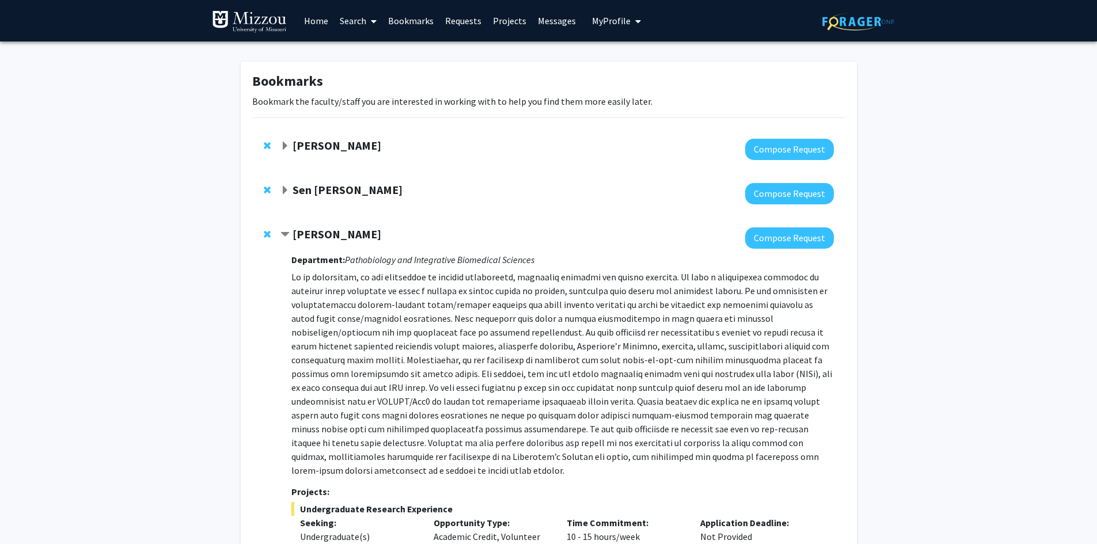
click at [300, 235] on strong "[PERSON_NAME]" at bounding box center [336, 234] width 89 height 14
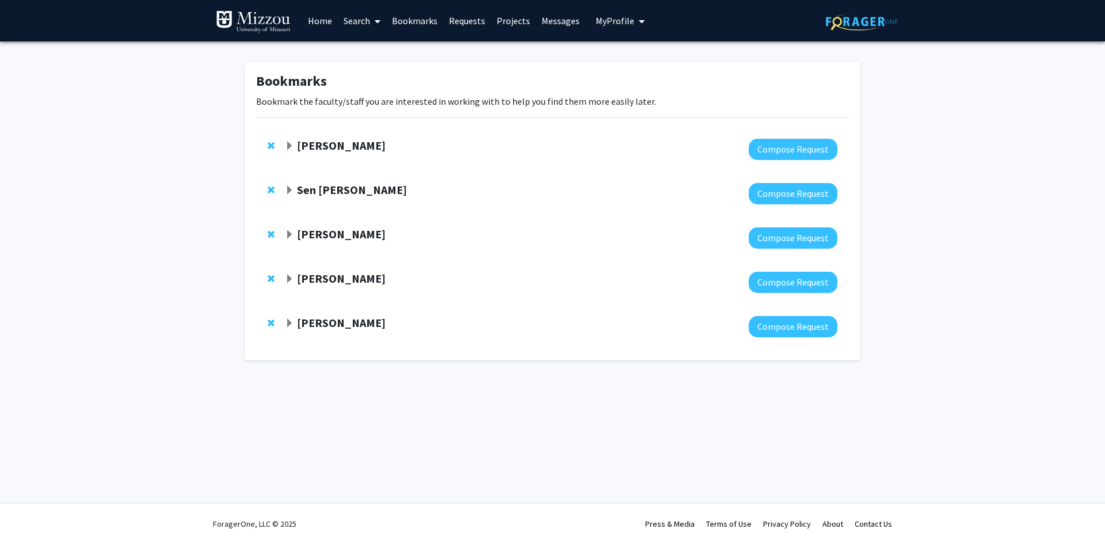
click at [295, 146] on div "[PERSON_NAME]" at bounding box center [409, 146] width 249 height 14
click at [288, 142] on span "Expand Nicholas Gaspelin Bookmark" at bounding box center [289, 146] width 9 height 9
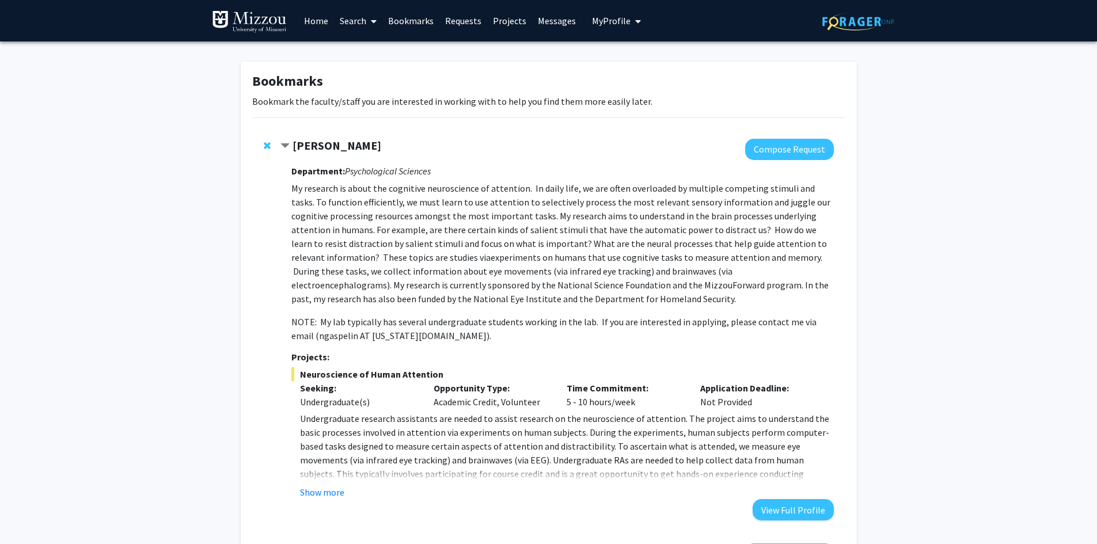
click at [287, 143] on span "Contract Nicholas Gaspelin Bookmark" at bounding box center [284, 146] width 9 height 9
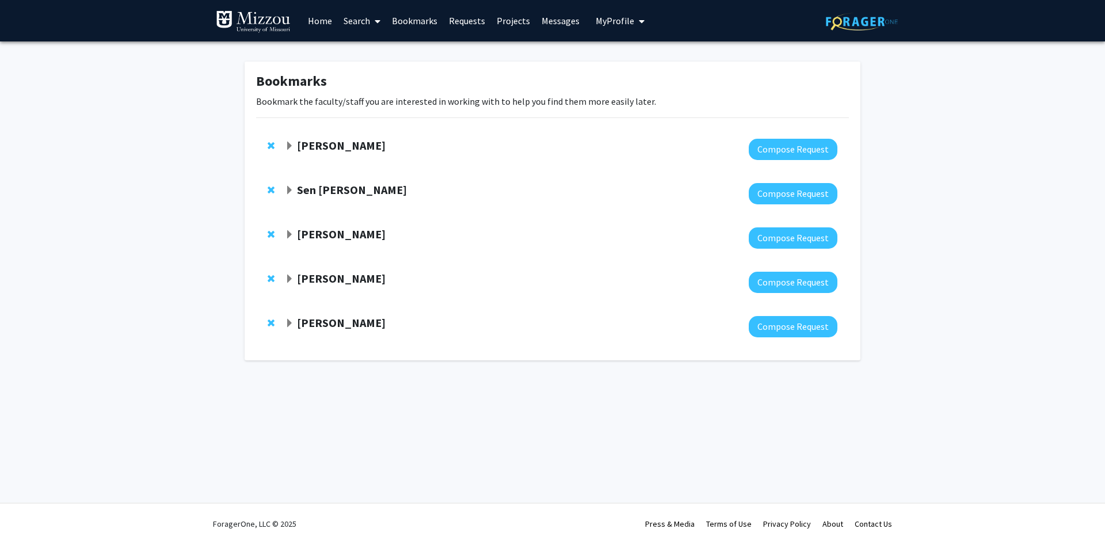
click at [347, 22] on link "Search" at bounding box center [362, 21] width 48 height 40
click at [399, 52] on span "Faculty/Staff" at bounding box center [380, 52] width 85 height 23
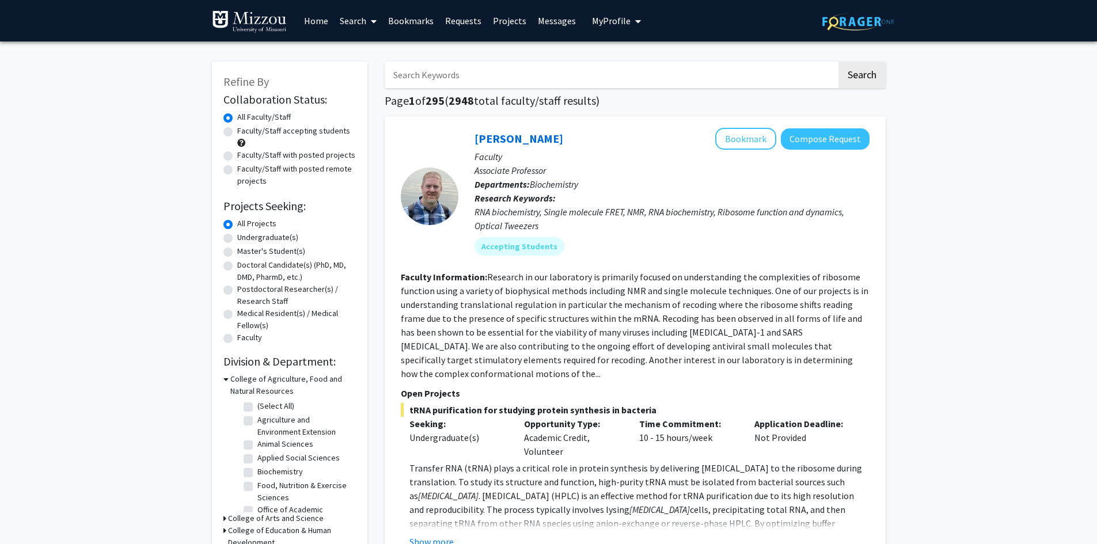
click at [429, 73] on input "Search Keywords" at bounding box center [611, 75] width 452 height 26
paste input "[PERSON_NAME], PhD"
type input "[PERSON_NAME], PhD"
click at [856, 68] on button "Search" at bounding box center [861, 75] width 47 height 26
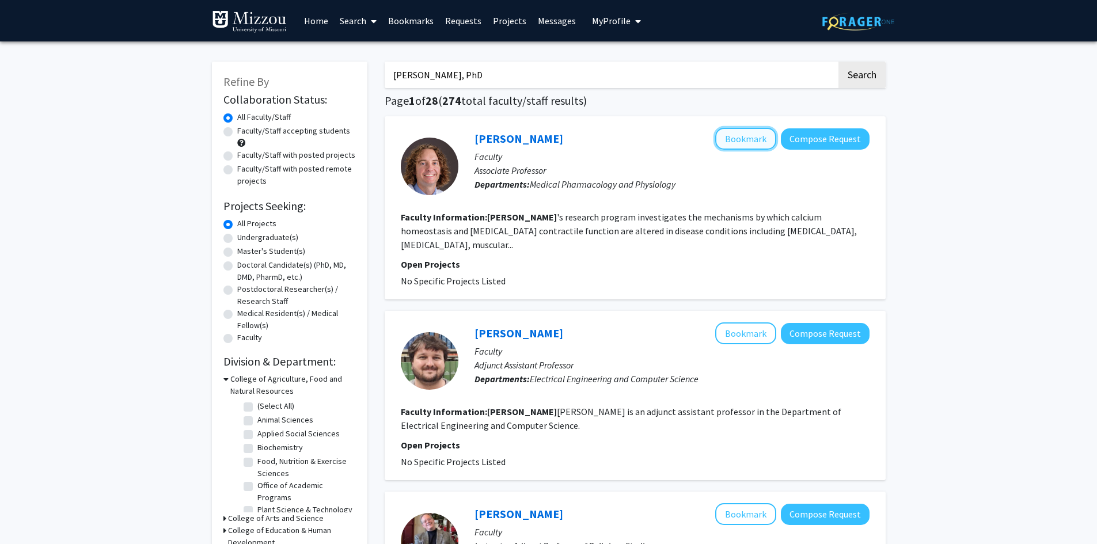
click at [743, 139] on button "Bookmark" at bounding box center [745, 139] width 61 height 22
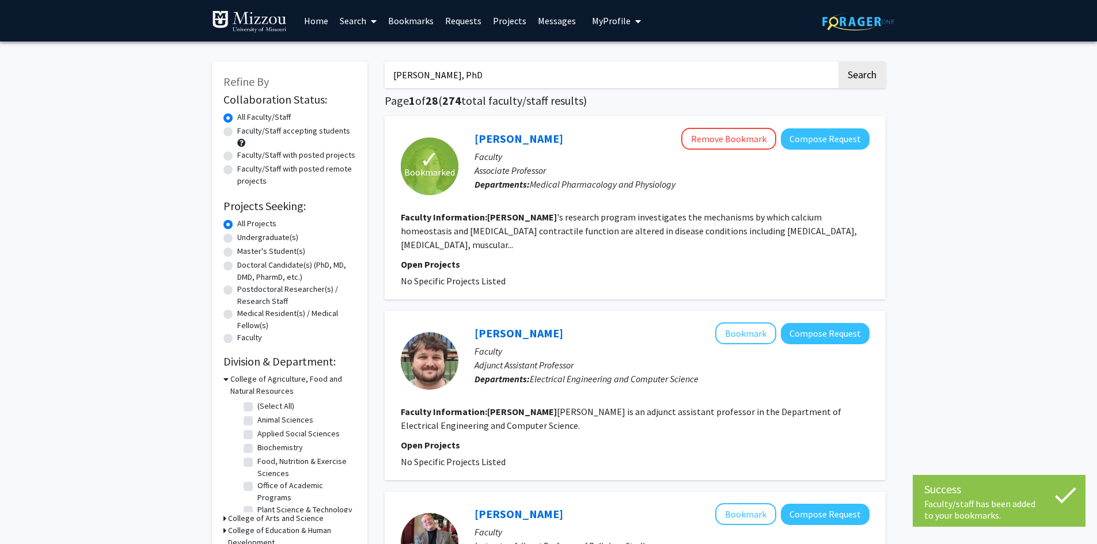
click at [608, 168] on p "Associate Professor" at bounding box center [671, 170] width 395 height 14
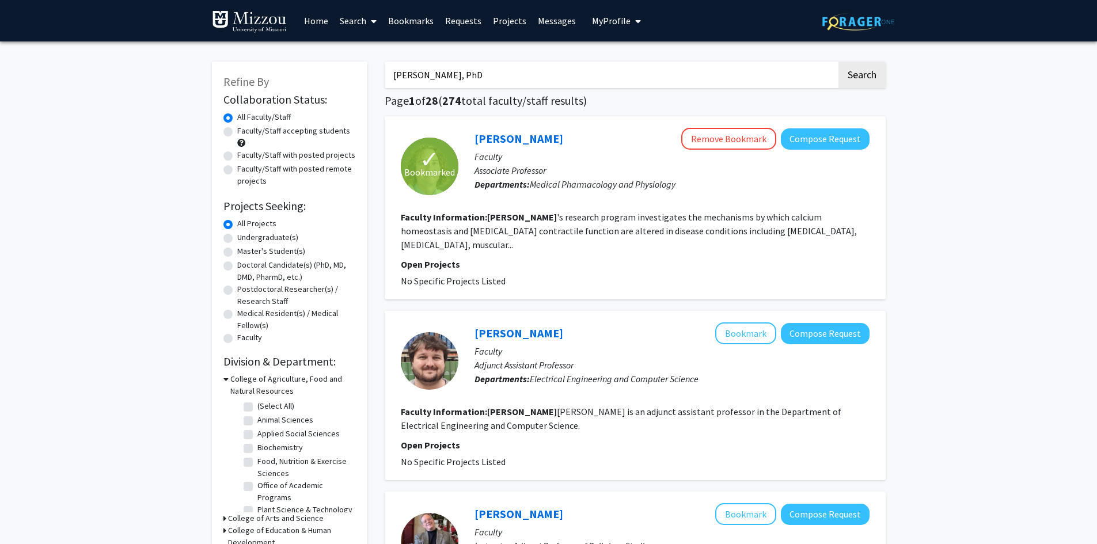
click at [857, 233] on fg-read-more "[PERSON_NAME] 's research program investigates the mechanisms by which calcium …" at bounding box center [629, 230] width 456 height 39
click at [457, 274] on fg-project-list "No Specific Projects Listed" at bounding box center [635, 281] width 469 height 14
click at [410, 24] on link "Bookmarks" at bounding box center [410, 21] width 57 height 40
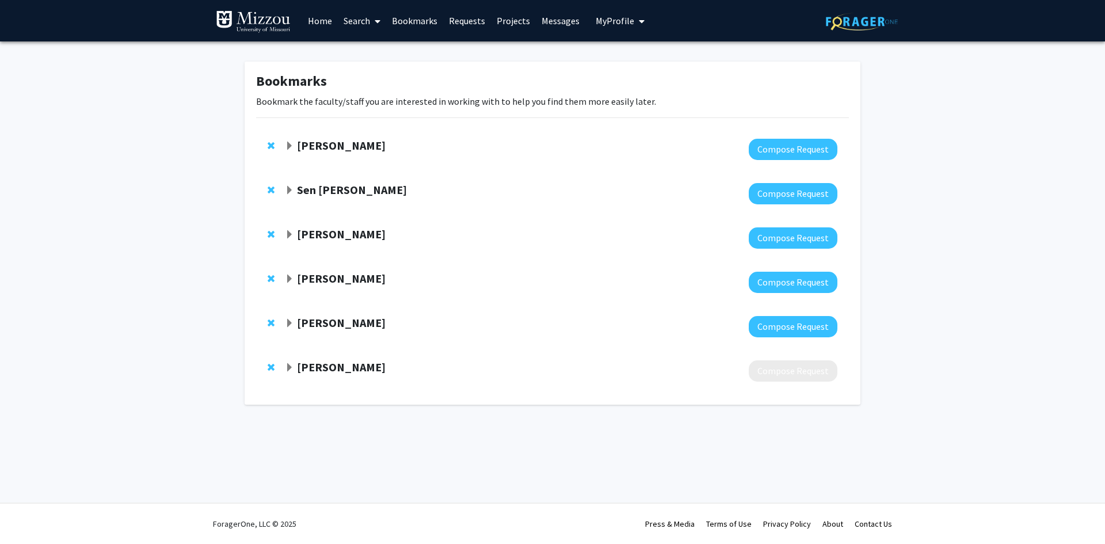
click at [291, 144] on span "Expand Nicholas Gaspelin Bookmark" at bounding box center [289, 146] width 9 height 9
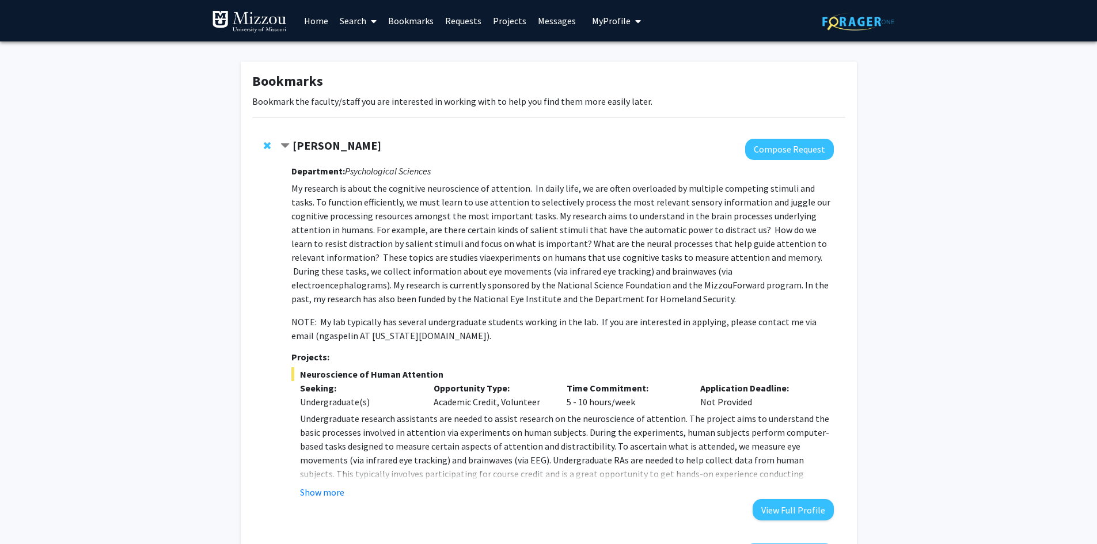
click at [289, 144] on span "Contract Nicholas Gaspelin Bookmark" at bounding box center [284, 146] width 9 height 9
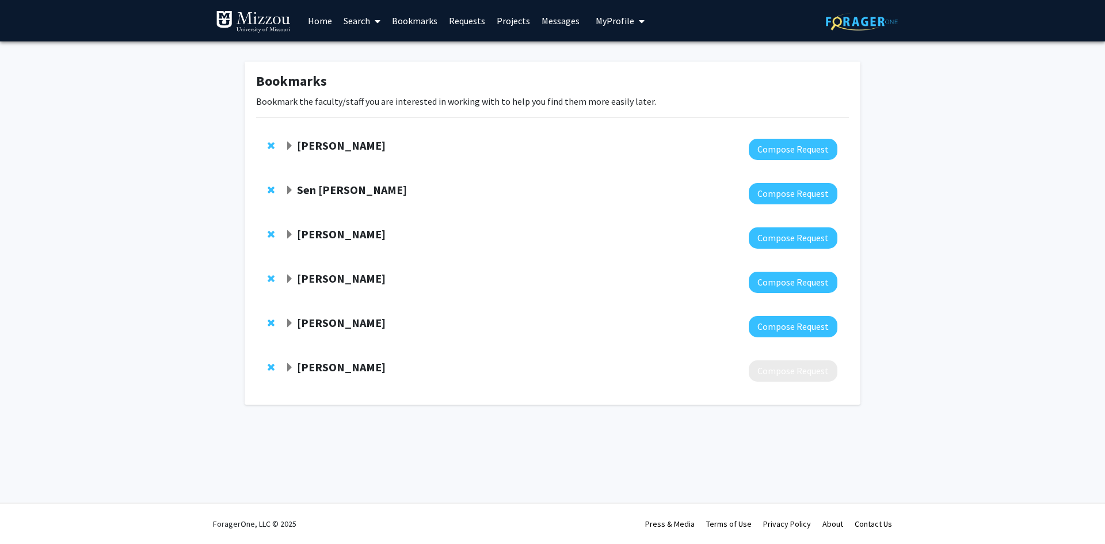
click at [288, 189] on span "Expand Sen Xu Bookmark" at bounding box center [289, 190] width 9 height 9
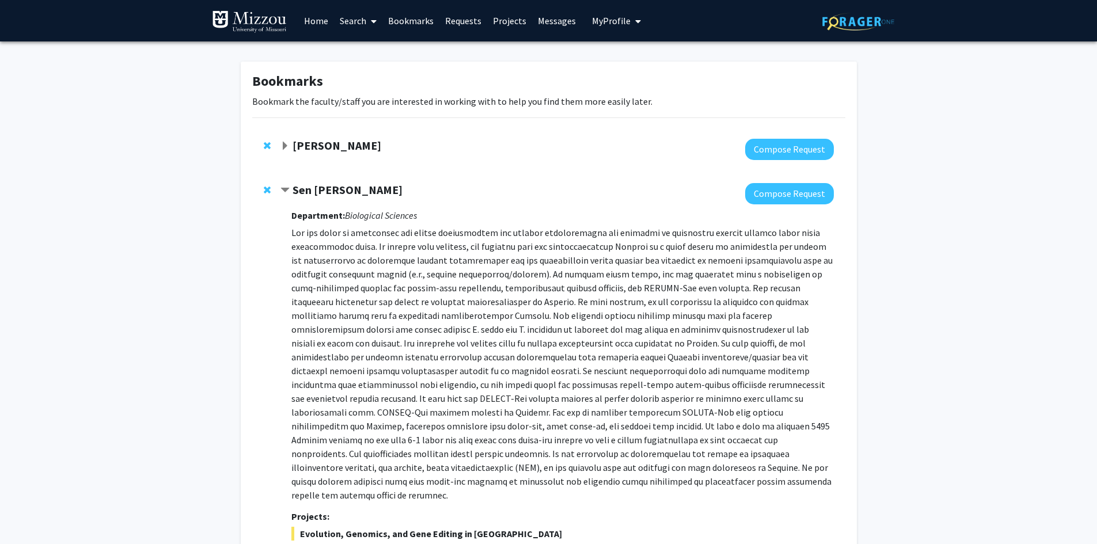
click at [287, 189] on span "Contract Sen Xu Bookmark" at bounding box center [284, 190] width 9 height 9
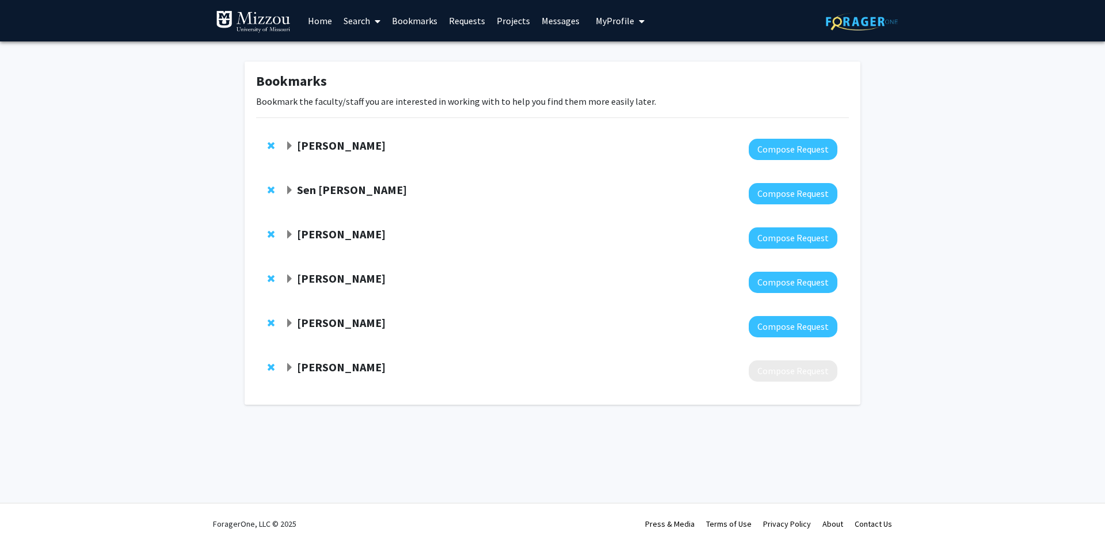
click at [363, 372] on strong "[PERSON_NAME]" at bounding box center [341, 367] width 89 height 14
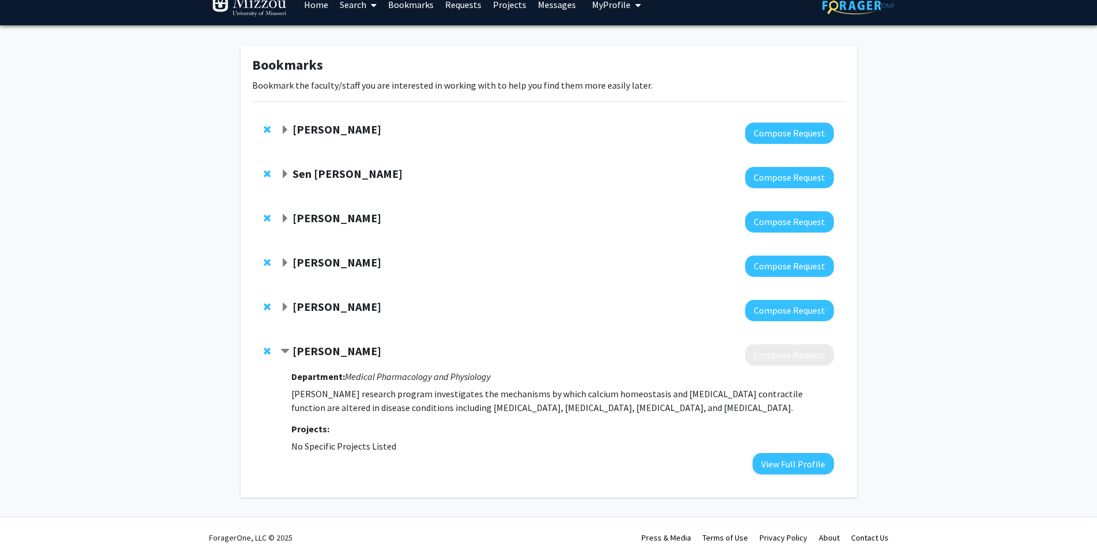
scroll to position [30, 0]
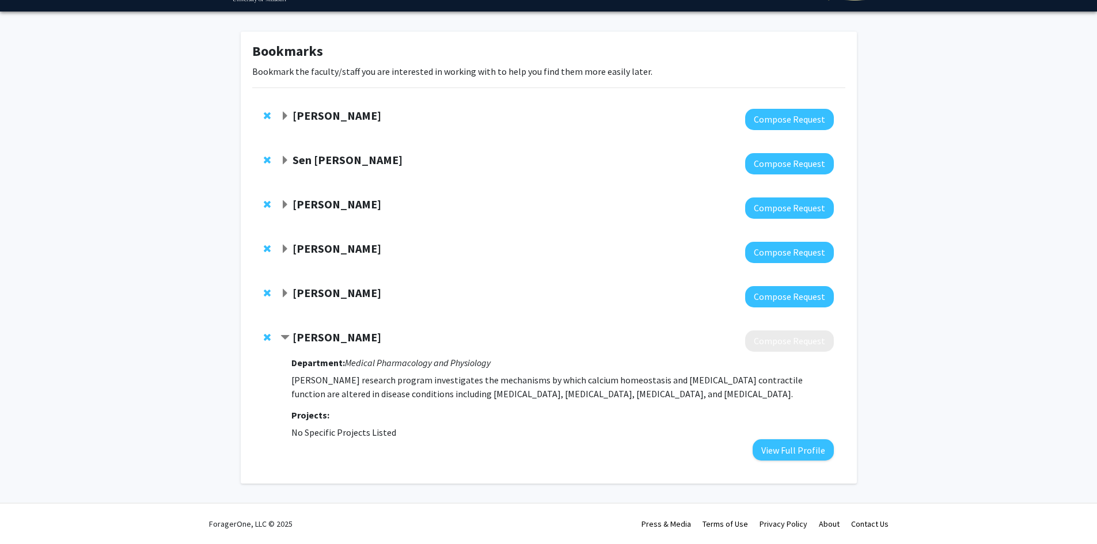
click at [323, 342] on strong "[PERSON_NAME]" at bounding box center [336, 337] width 89 height 14
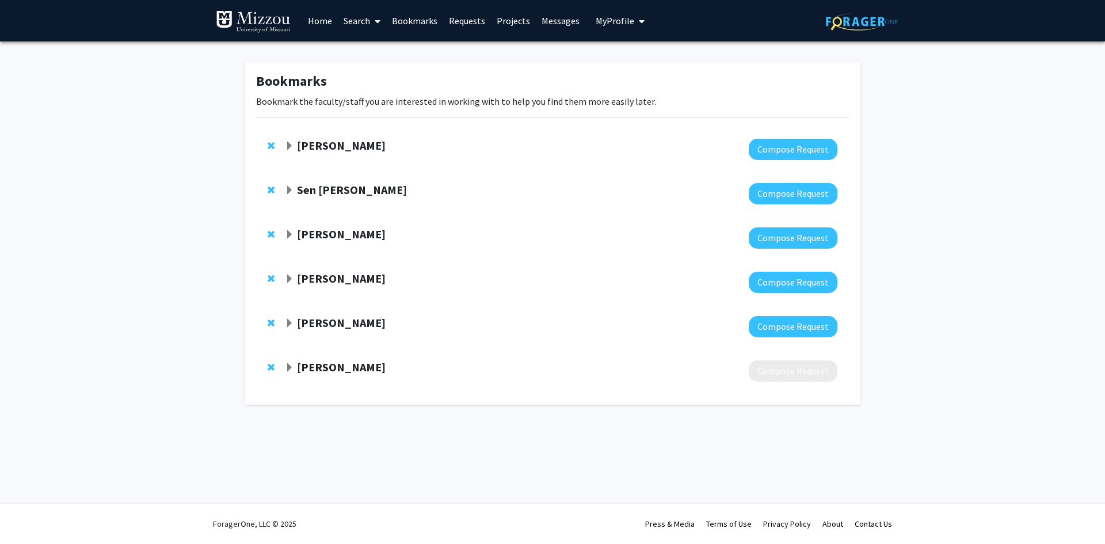
click at [344, 360] on strong "[PERSON_NAME]" at bounding box center [341, 367] width 89 height 14
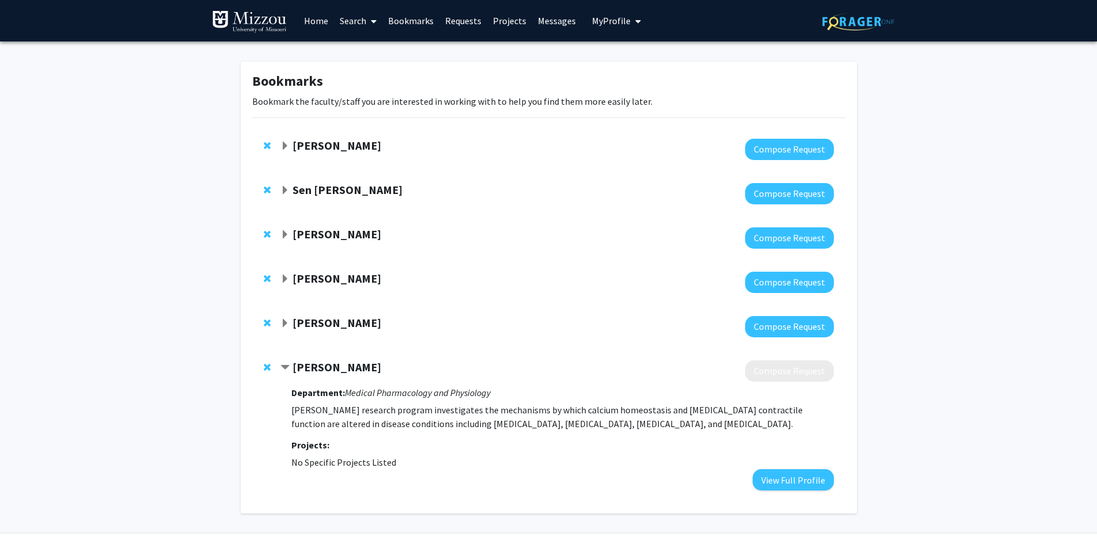
click at [341, 367] on strong "[PERSON_NAME]" at bounding box center [336, 367] width 89 height 14
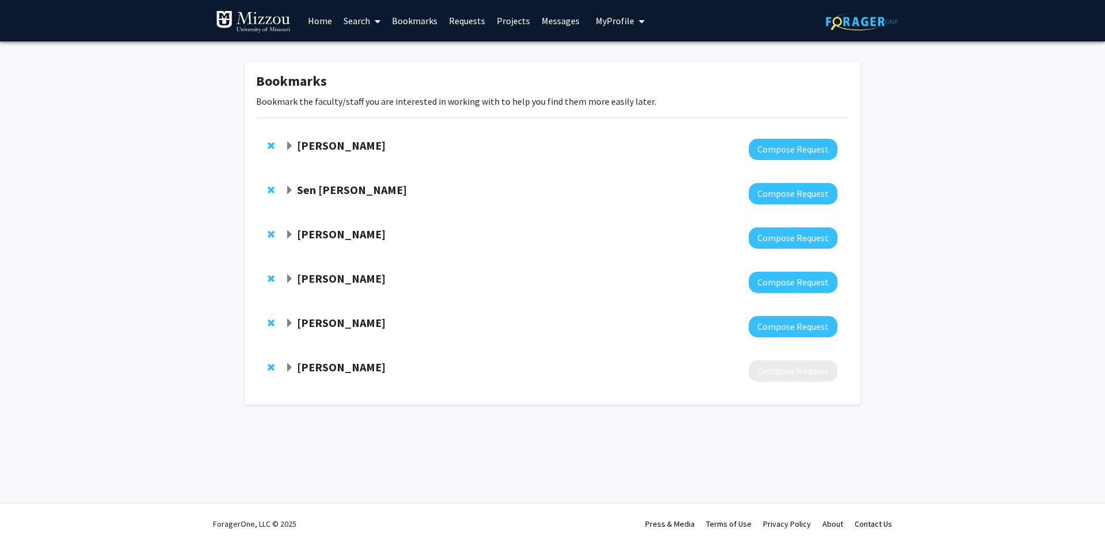
click at [345, 360] on div "[PERSON_NAME] Compose Request" at bounding box center [552, 371] width 593 height 44
click at [348, 371] on strong "[PERSON_NAME]" at bounding box center [341, 367] width 89 height 14
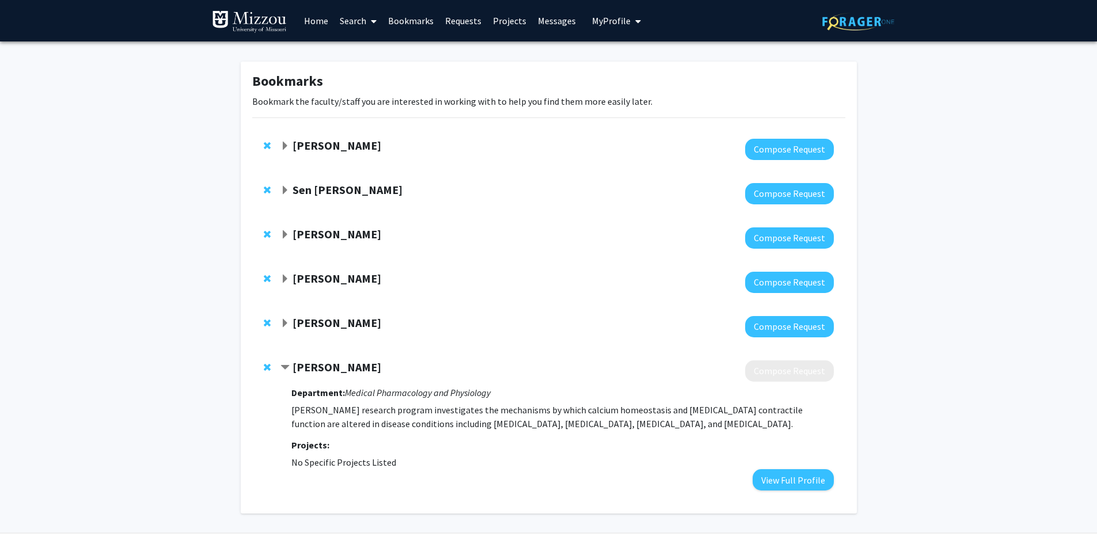
click at [359, 364] on strong "[PERSON_NAME]" at bounding box center [336, 367] width 89 height 14
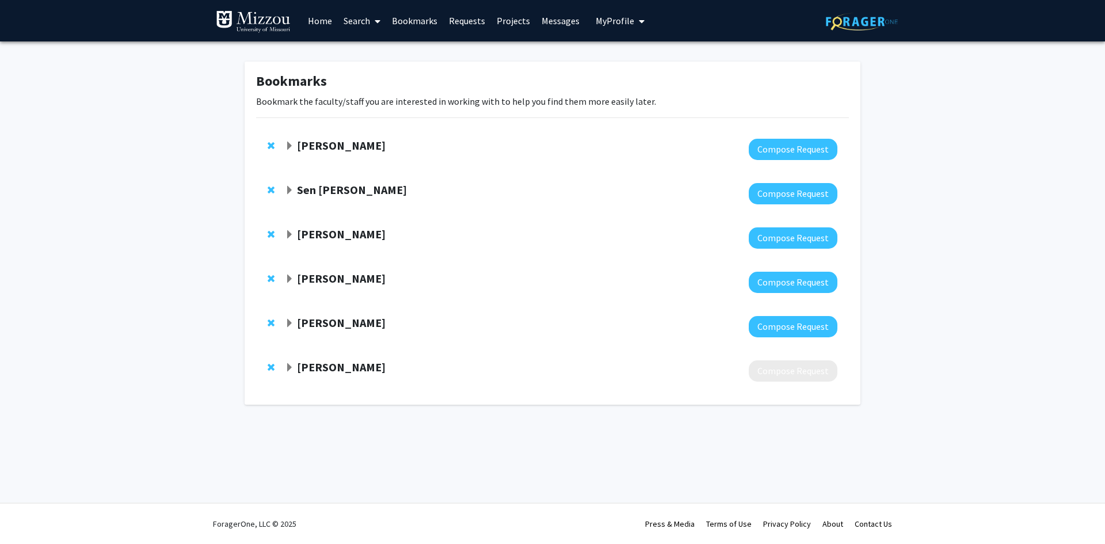
click at [317, 138] on div "[PERSON_NAME] Compose Request" at bounding box center [552, 149] width 593 height 44
click at [317, 147] on strong "[PERSON_NAME]" at bounding box center [341, 145] width 89 height 14
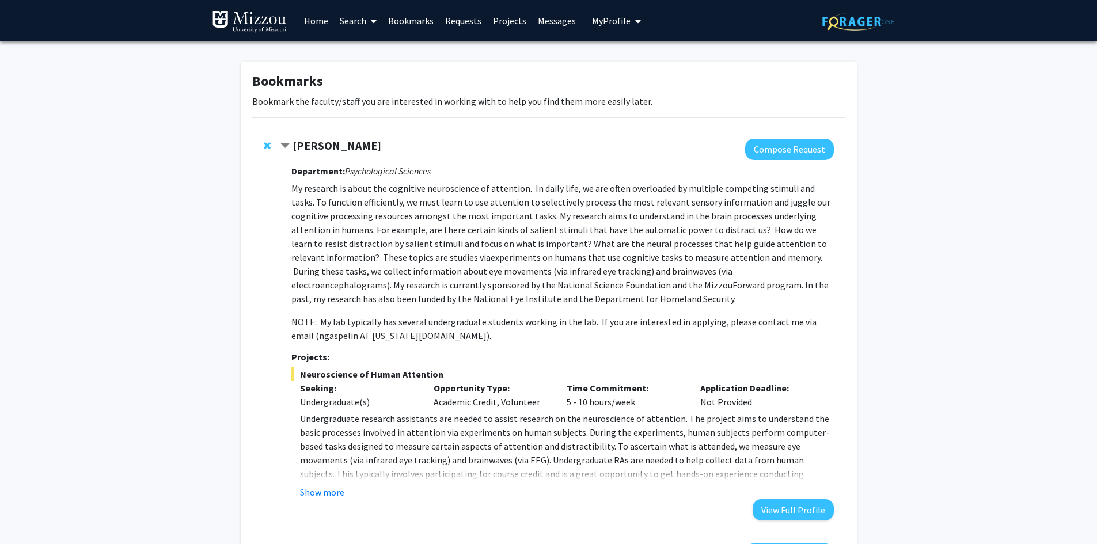
click at [318, 147] on strong "[PERSON_NAME]" at bounding box center [336, 145] width 89 height 14
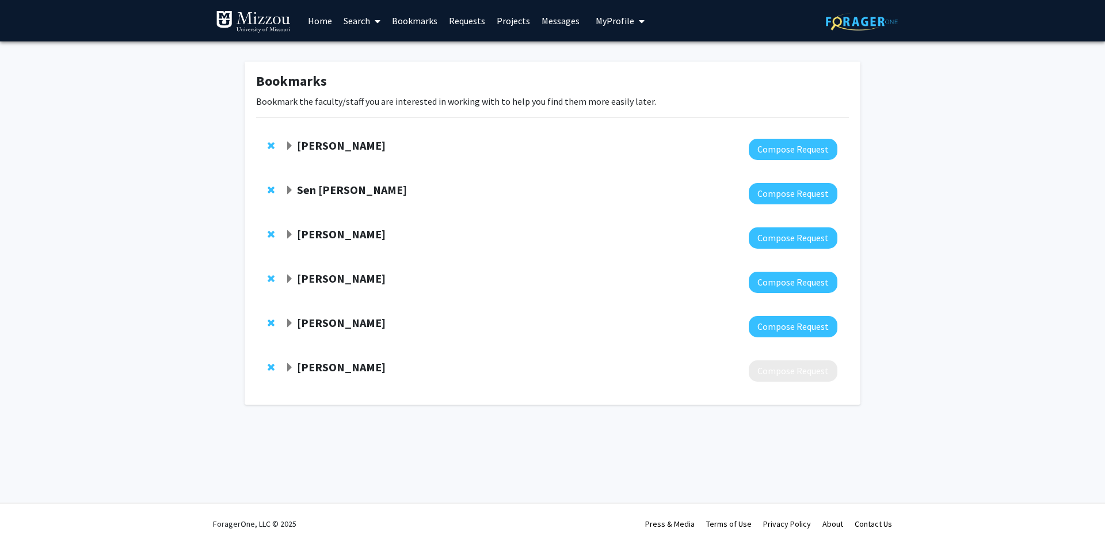
click at [318, 195] on strong "Sen [PERSON_NAME]" at bounding box center [352, 189] width 110 height 14
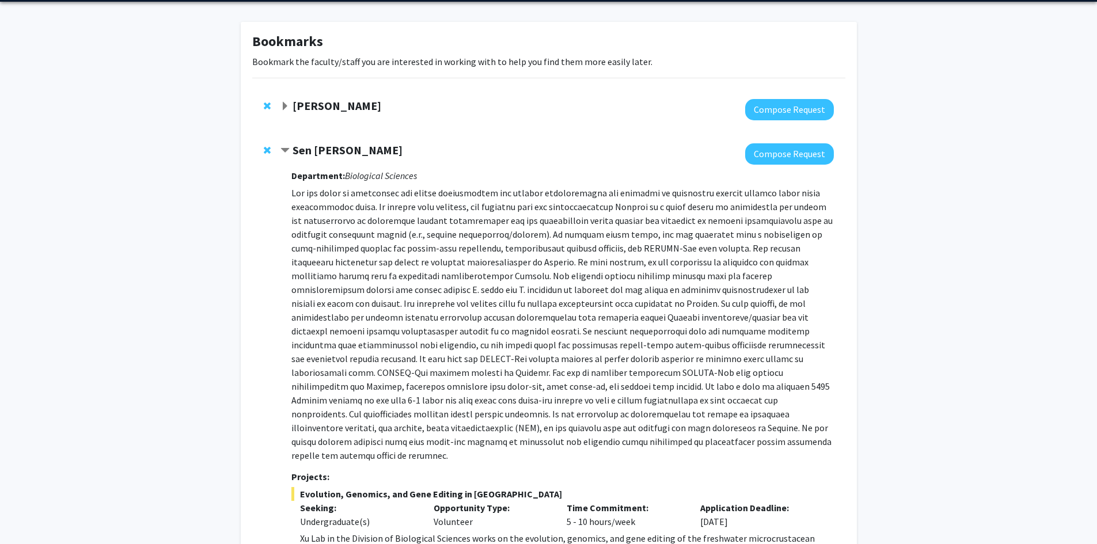
scroll to position [115, 0]
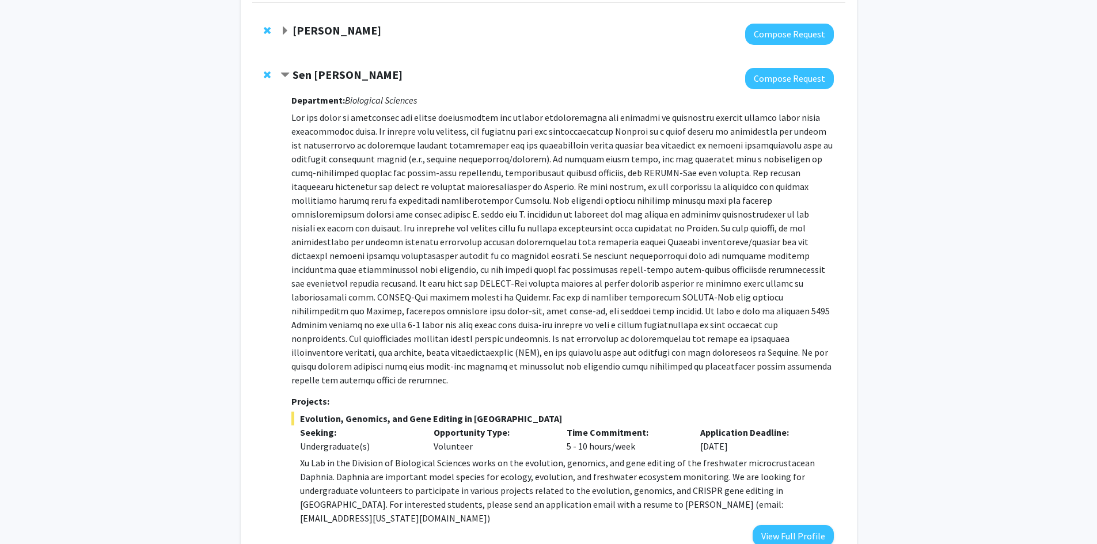
click at [311, 78] on strong "Sen [PERSON_NAME]" at bounding box center [347, 74] width 110 height 14
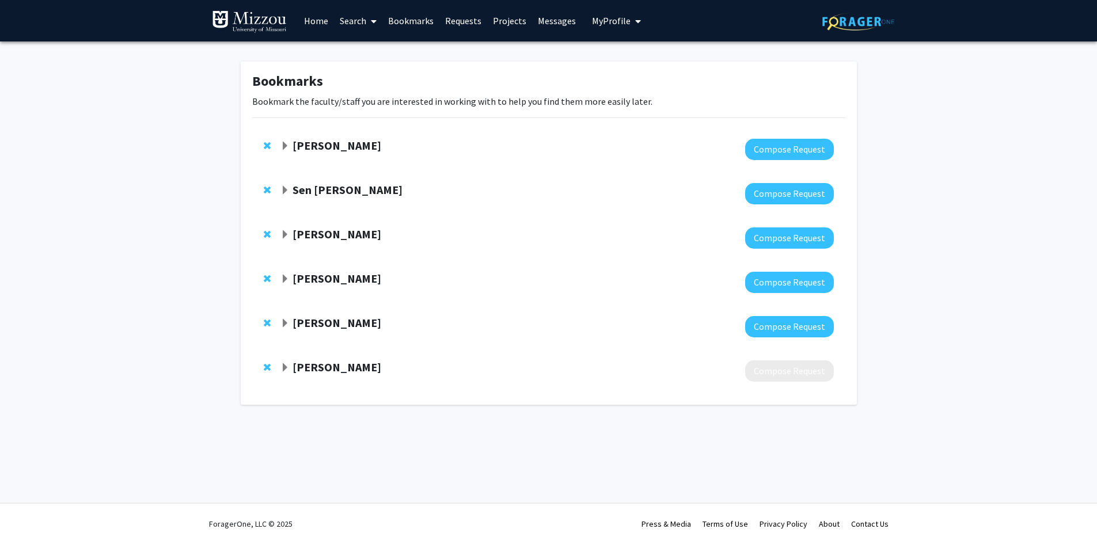
scroll to position [0, 0]
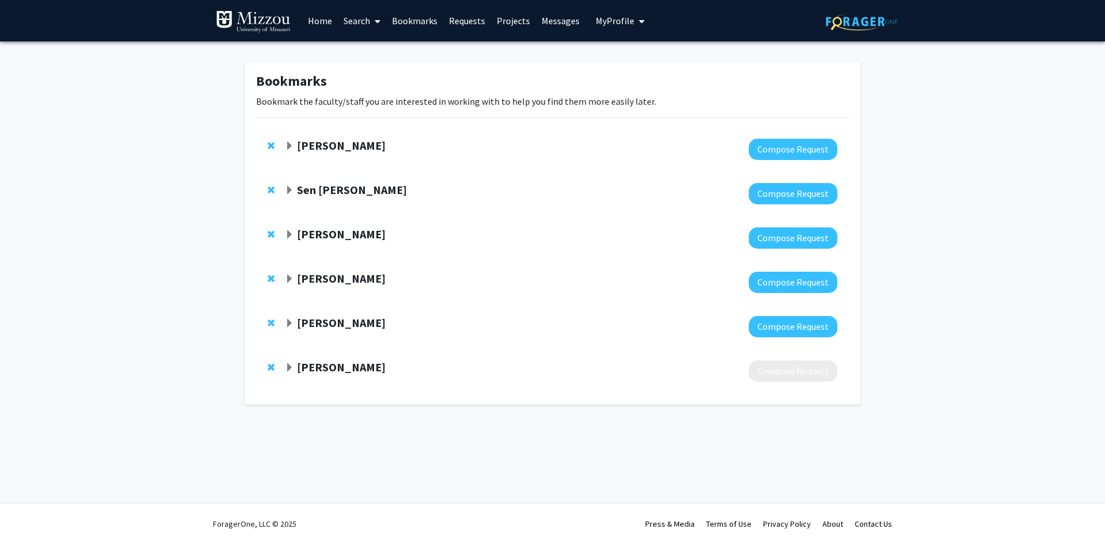
click at [326, 240] on strong "[PERSON_NAME]" at bounding box center [341, 234] width 89 height 14
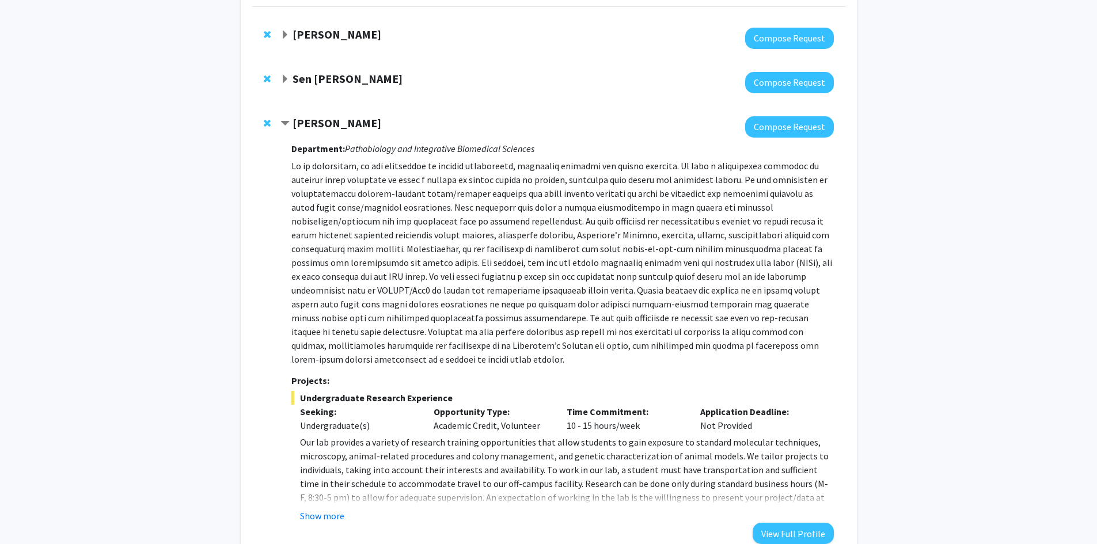
scroll to position [115, 0]
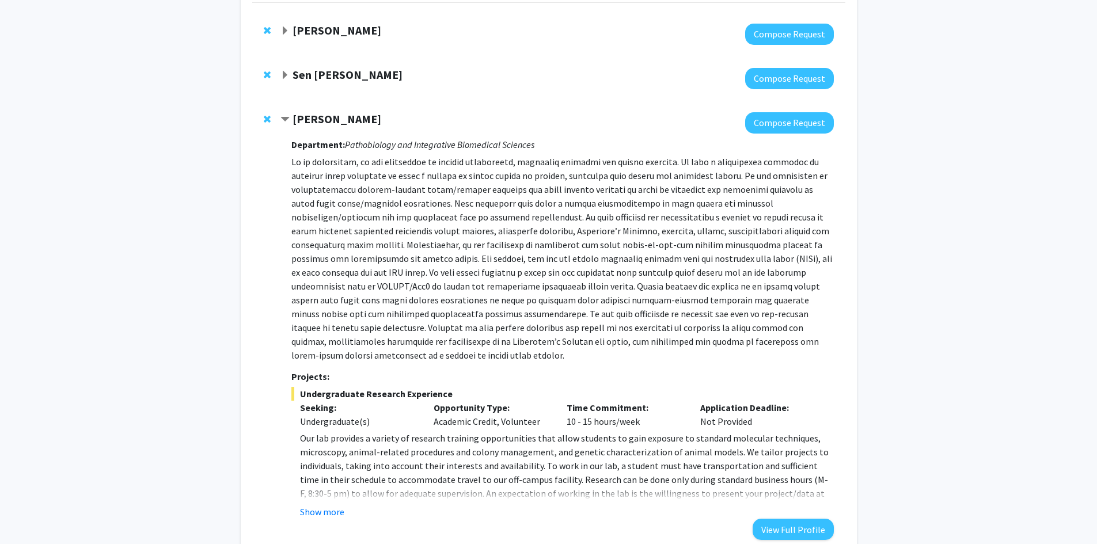
click at [329, 121] on strong "[PERSON_NAME]" at bounding box center [336, 119] width 89 height 14
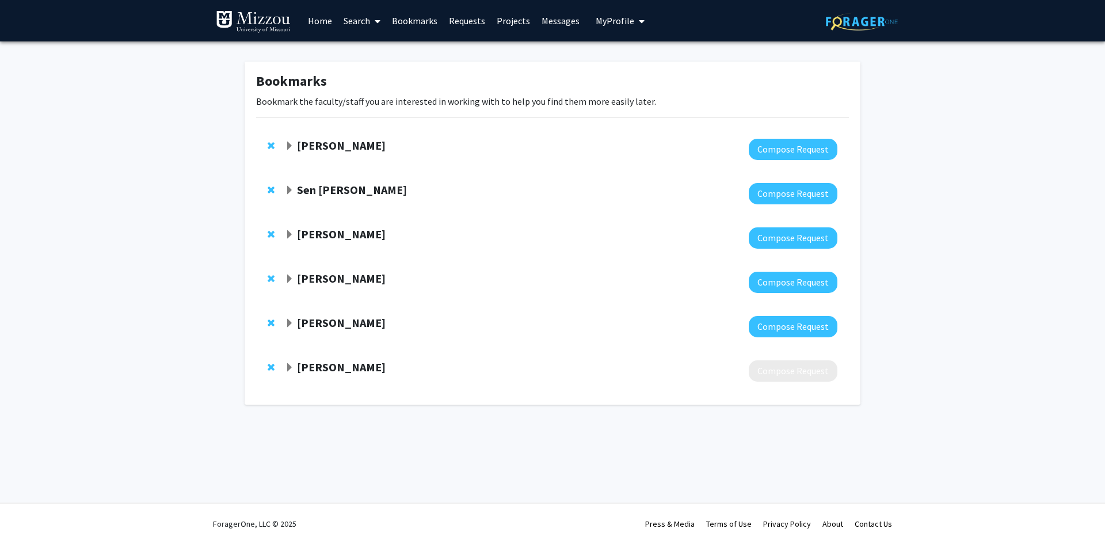
click at [339, 280] on strong "[PERSON_NAME]" at bounding box center [341, 278] width 89 height 14
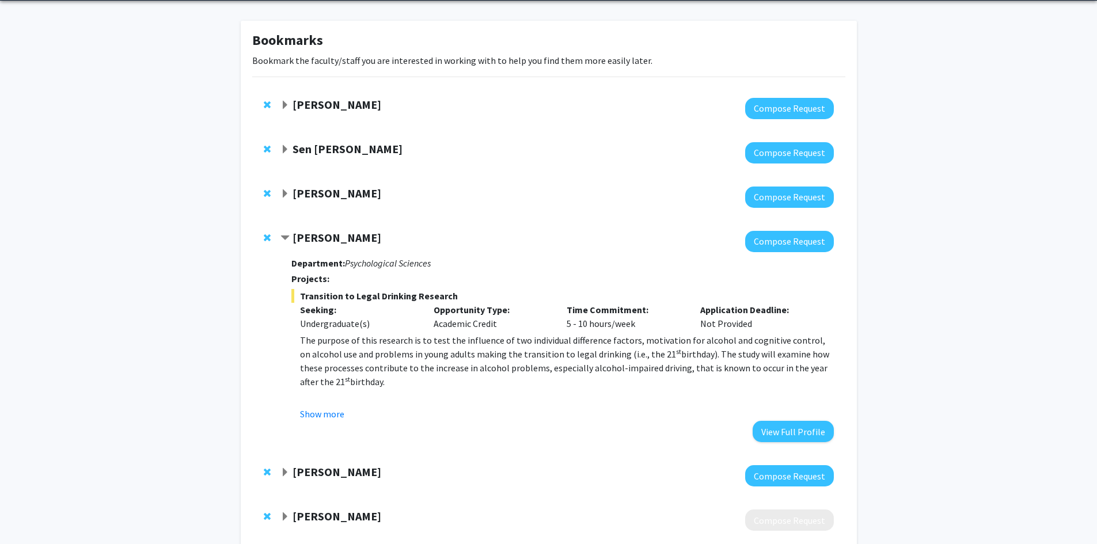
scroll to position [111, 0]
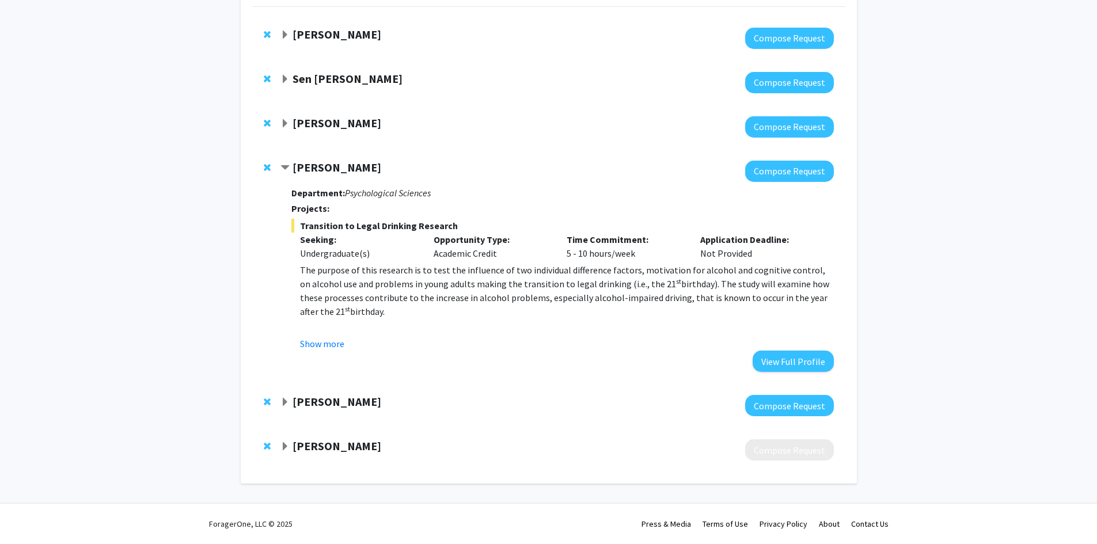
click at [311, 170] on strong "[PERSON_NAME]" at bounding box center [336, 167] width 89 height 14
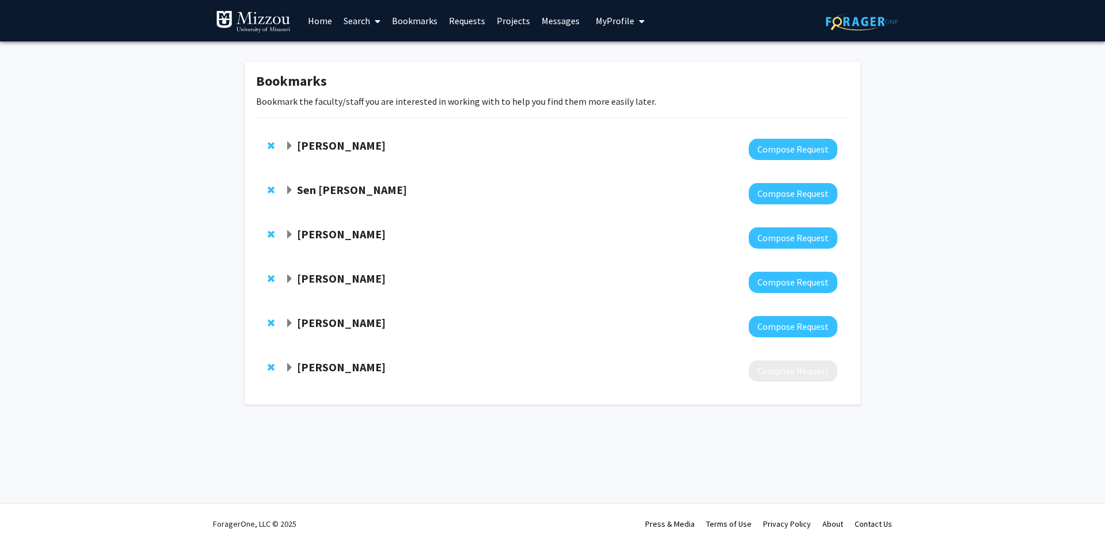
click at [335, 320] on strong "[PERSON_NAME]" at bounding box center [341, 322] width 89 height 14
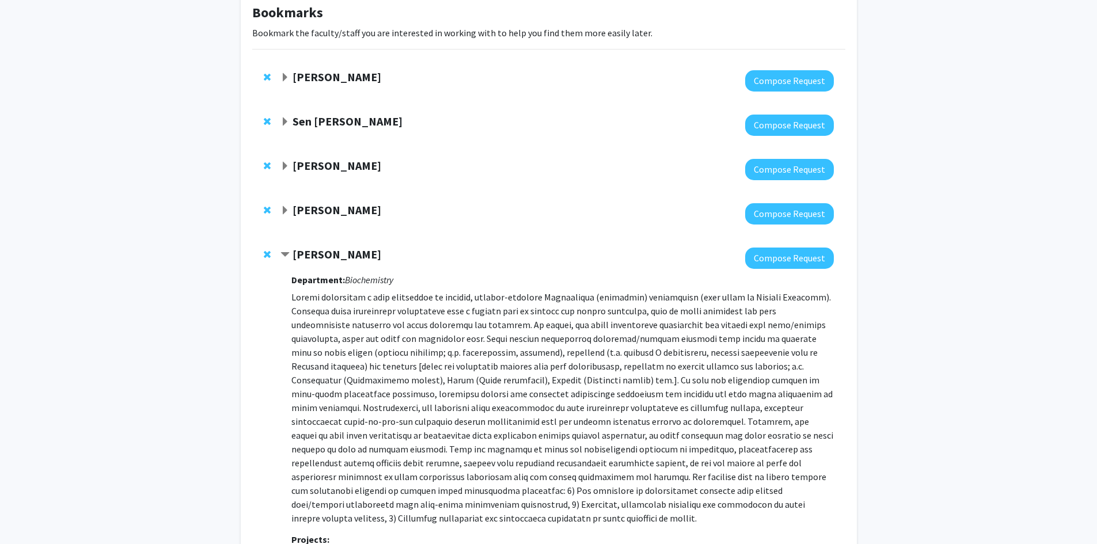
scroll to position [223, 0]
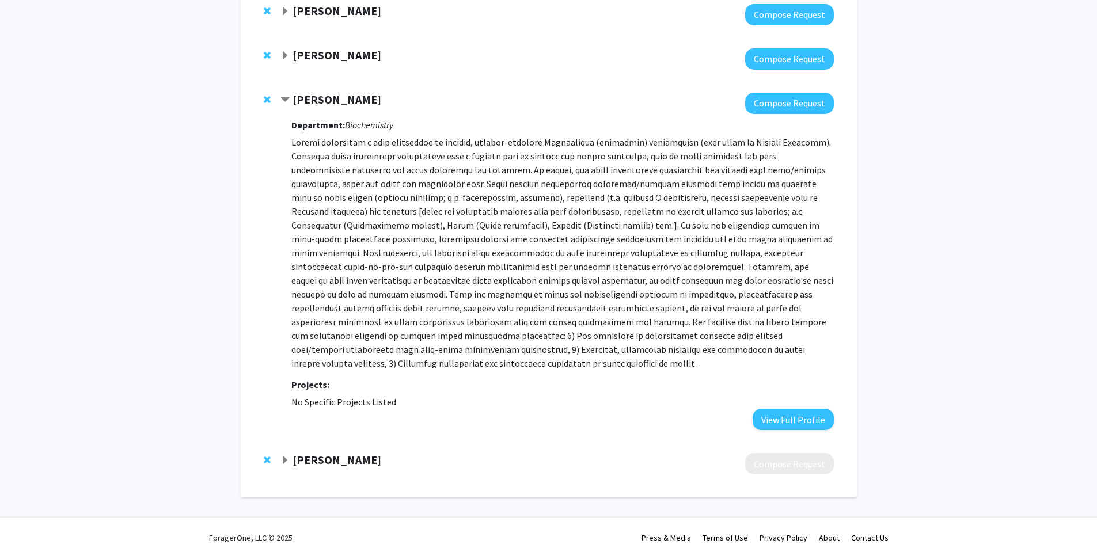
click at [317, 94] on strong "[PERSON_NAME]" at bounding box center [336, 99] width 89 height 14
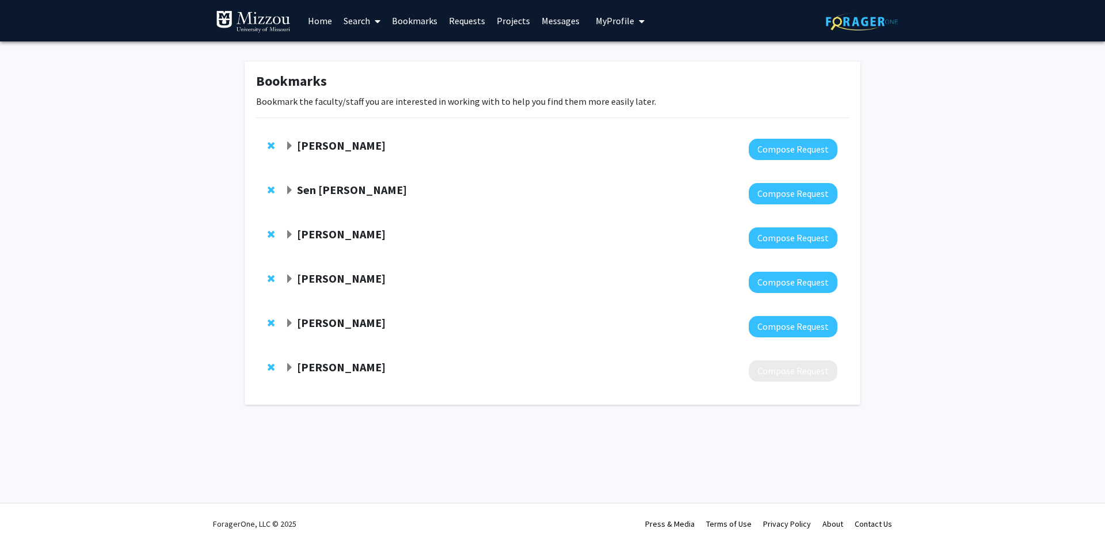
click at [330, 368] on strong "[PERSON_NAME]" at bounding box center [341, 367] width 89 height 14
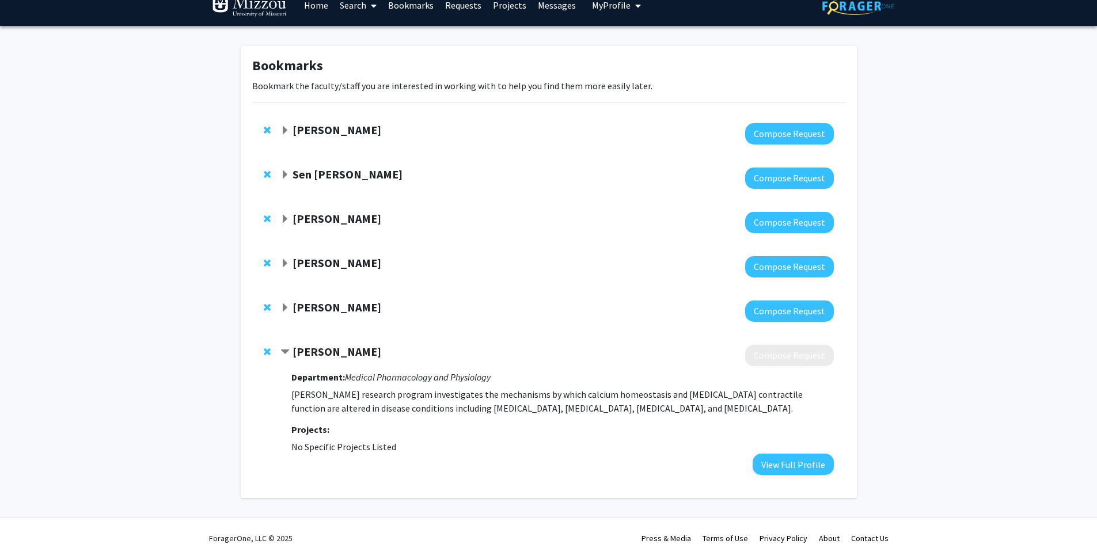
scroll to position [30, 0]
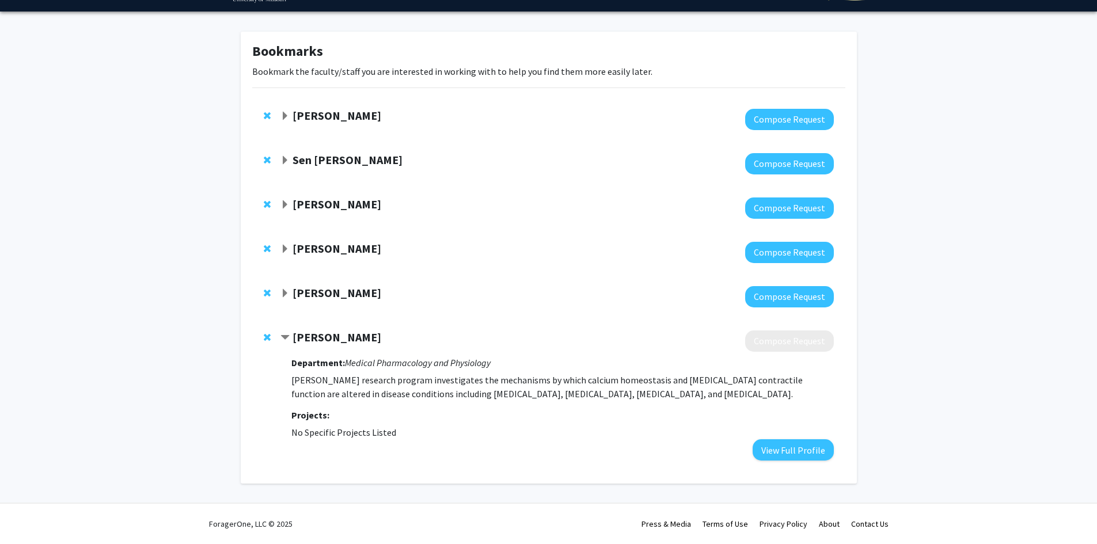
click at [337, 338] on strong "[PERSON_NAME]" at bounding box center [336, 337] width 89 height 14
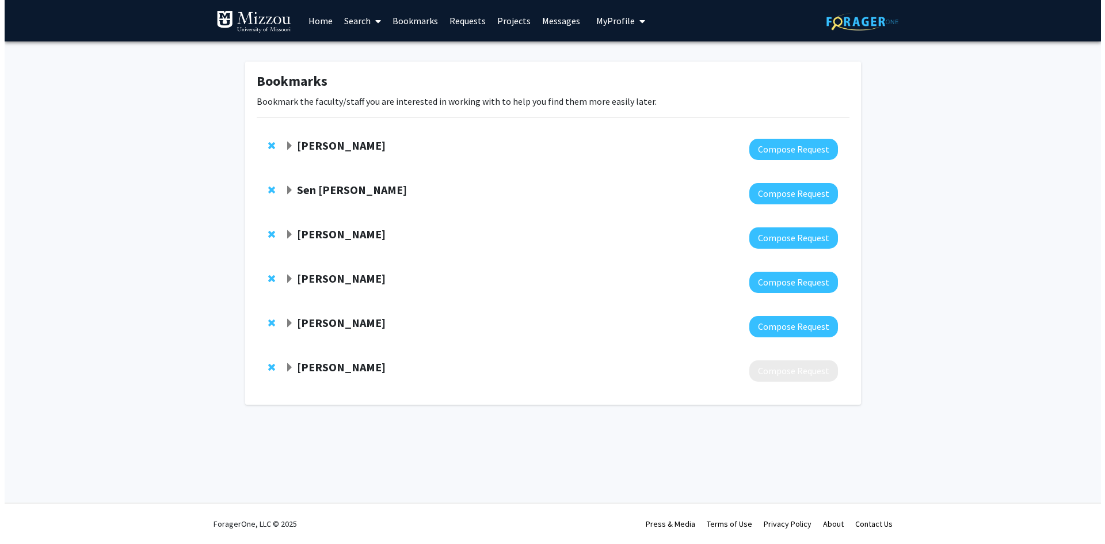
scroll to position [0, 0]
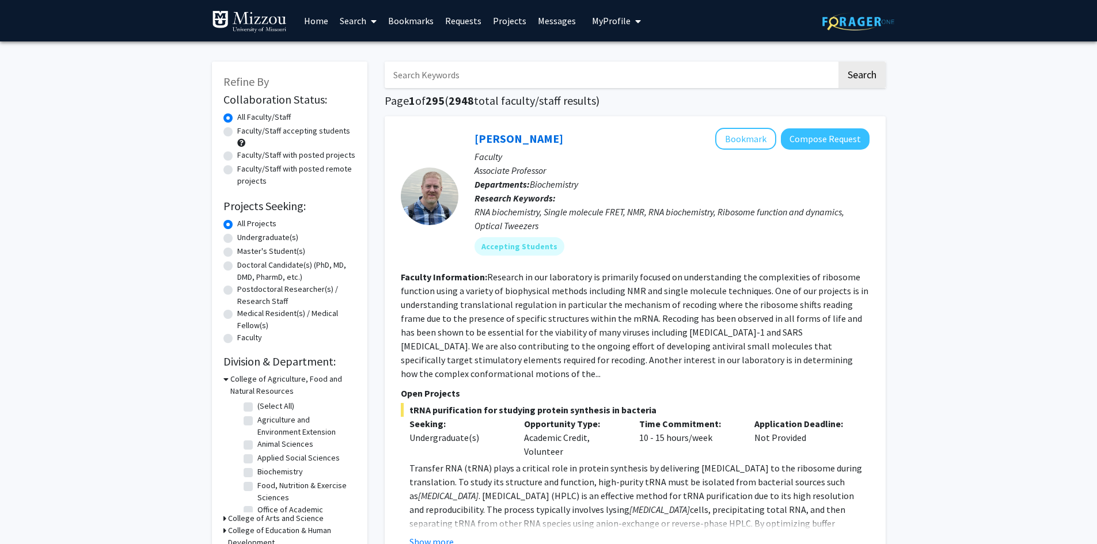
click at [406, 26] on link "Bookmarks" at bounding box center [410, 21] width 57 height 40
